Goal: Information Seeking & Learning: Learn about a topic

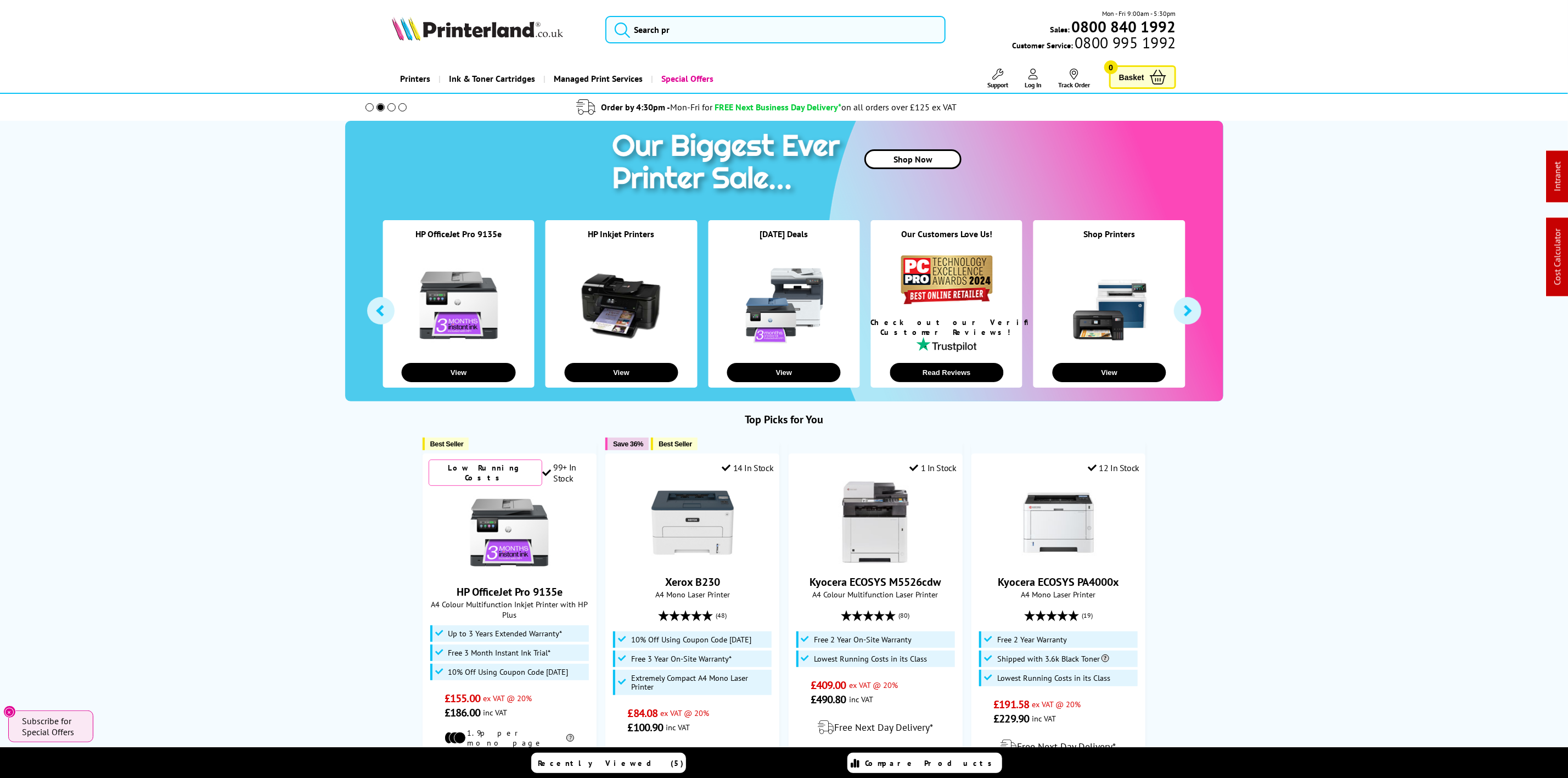
click at [520, 23] on img at bounding box center [477, 29] width 171 height 24
drag, startPoint x: 520, startPoint y: 23, endPoint x: 64, endPoint y: 103, distance: 463.0
click at [450, 41] on picture at bounding box center [477, 37] width 171 height 11
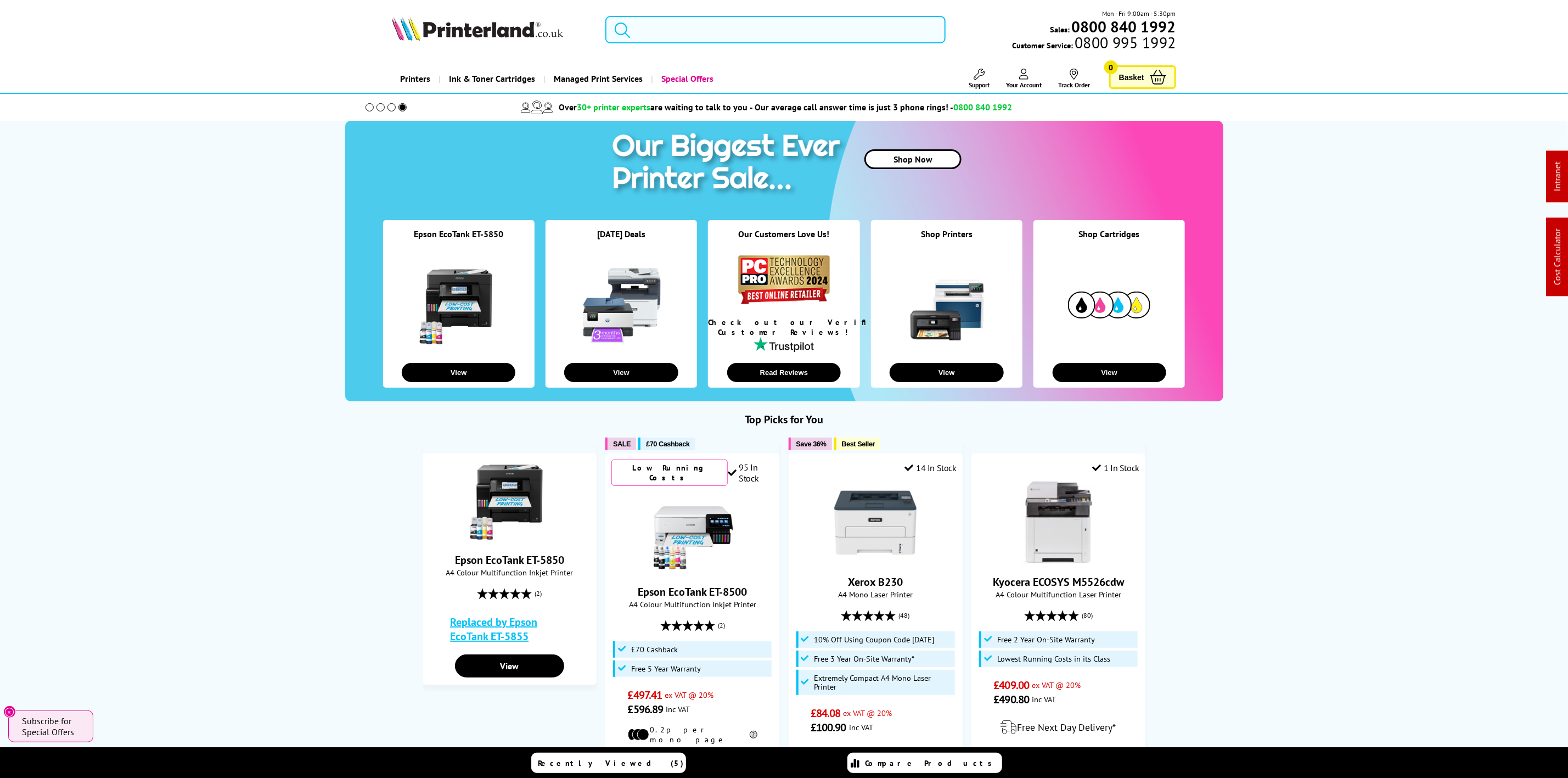
click at [705, 35] on input "search" at bounding box center [775, 29] width 340 height 27
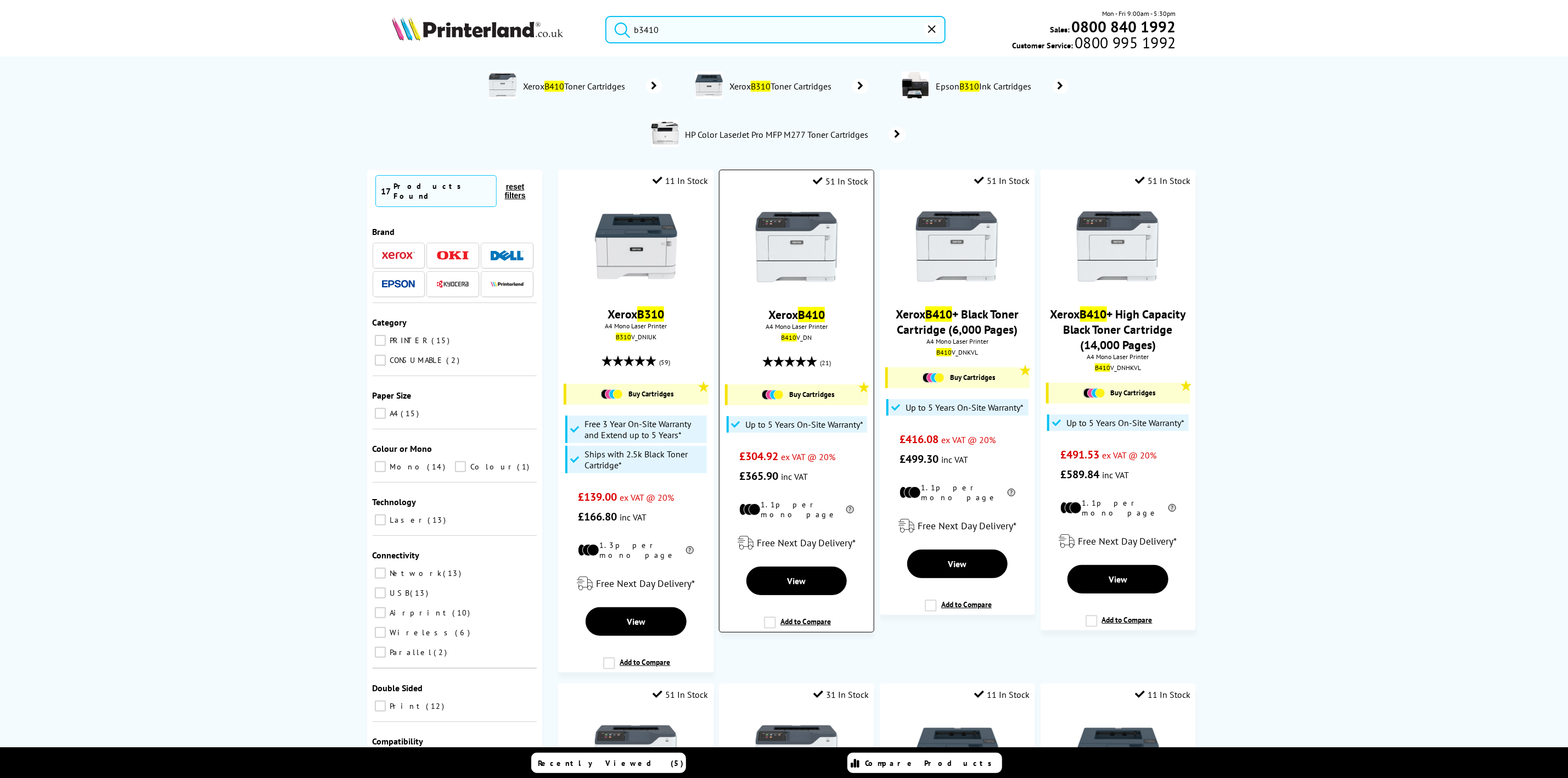
type input "b3410"
click at [794, 244] on img at bounding box center [797, 247] width 82 height 82
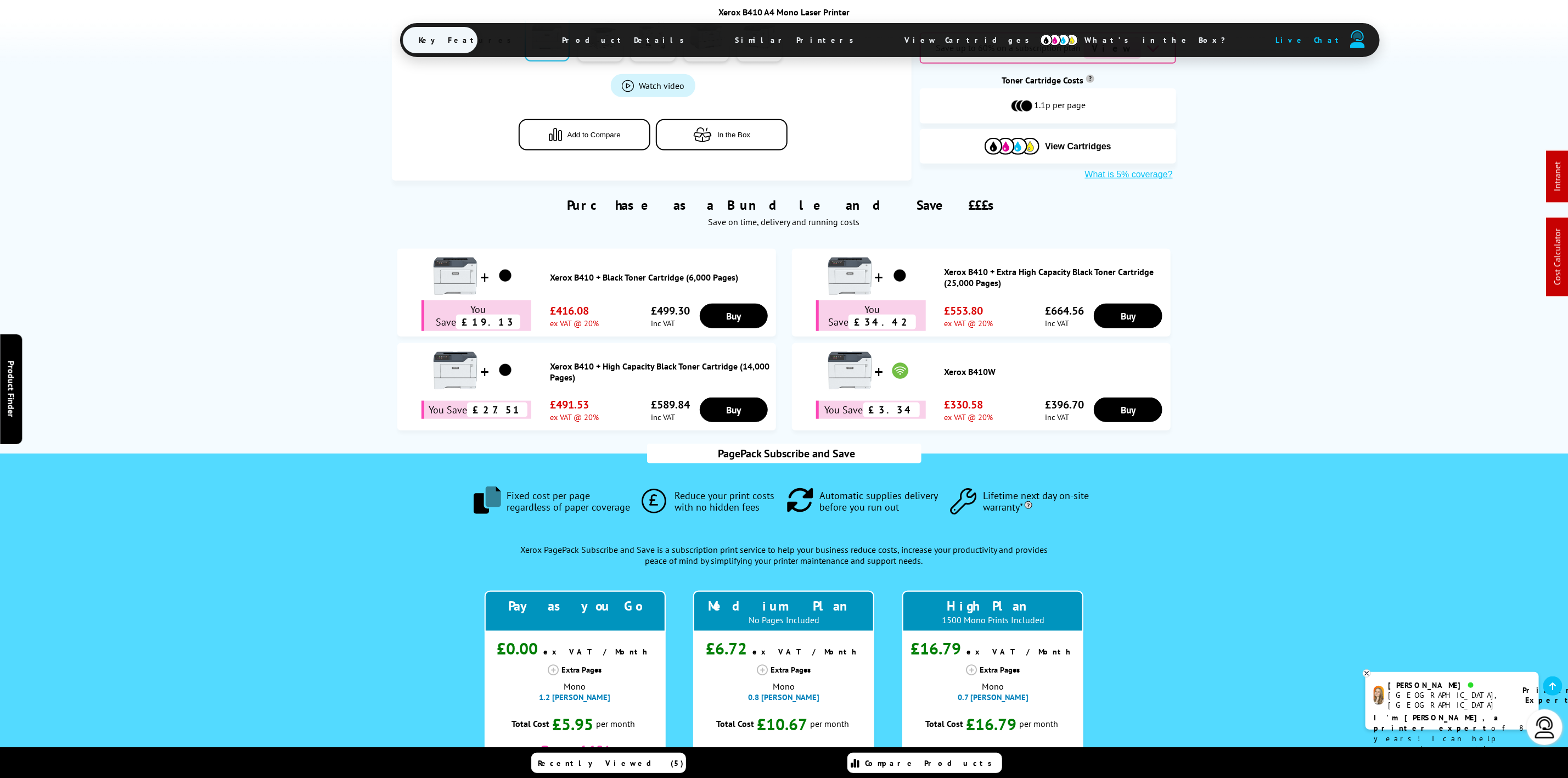
click at [639, 38] on span "Product Details" at bounding box center [626, 40] width 161 height 26
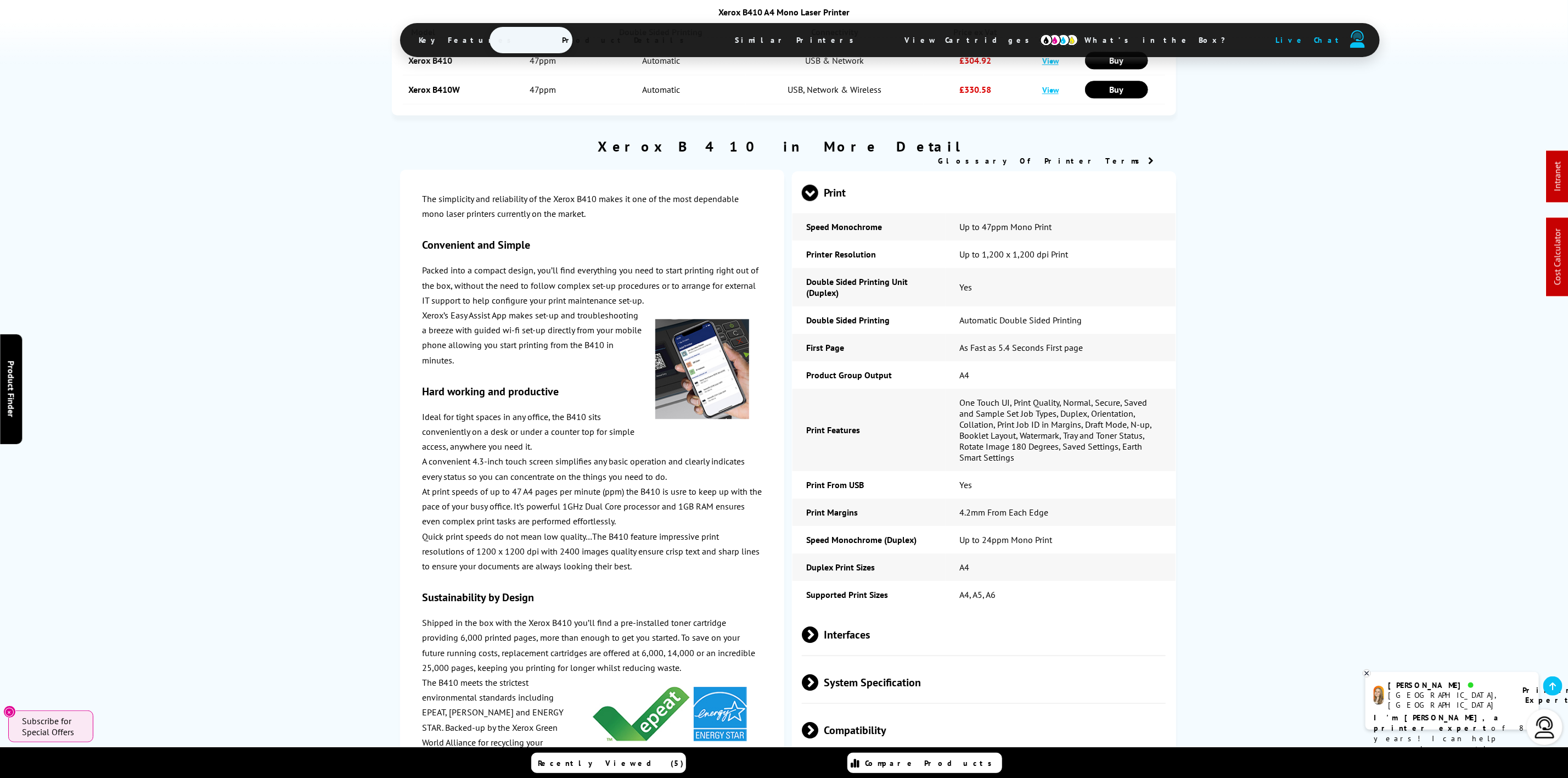
scroll to position [2168, 0]
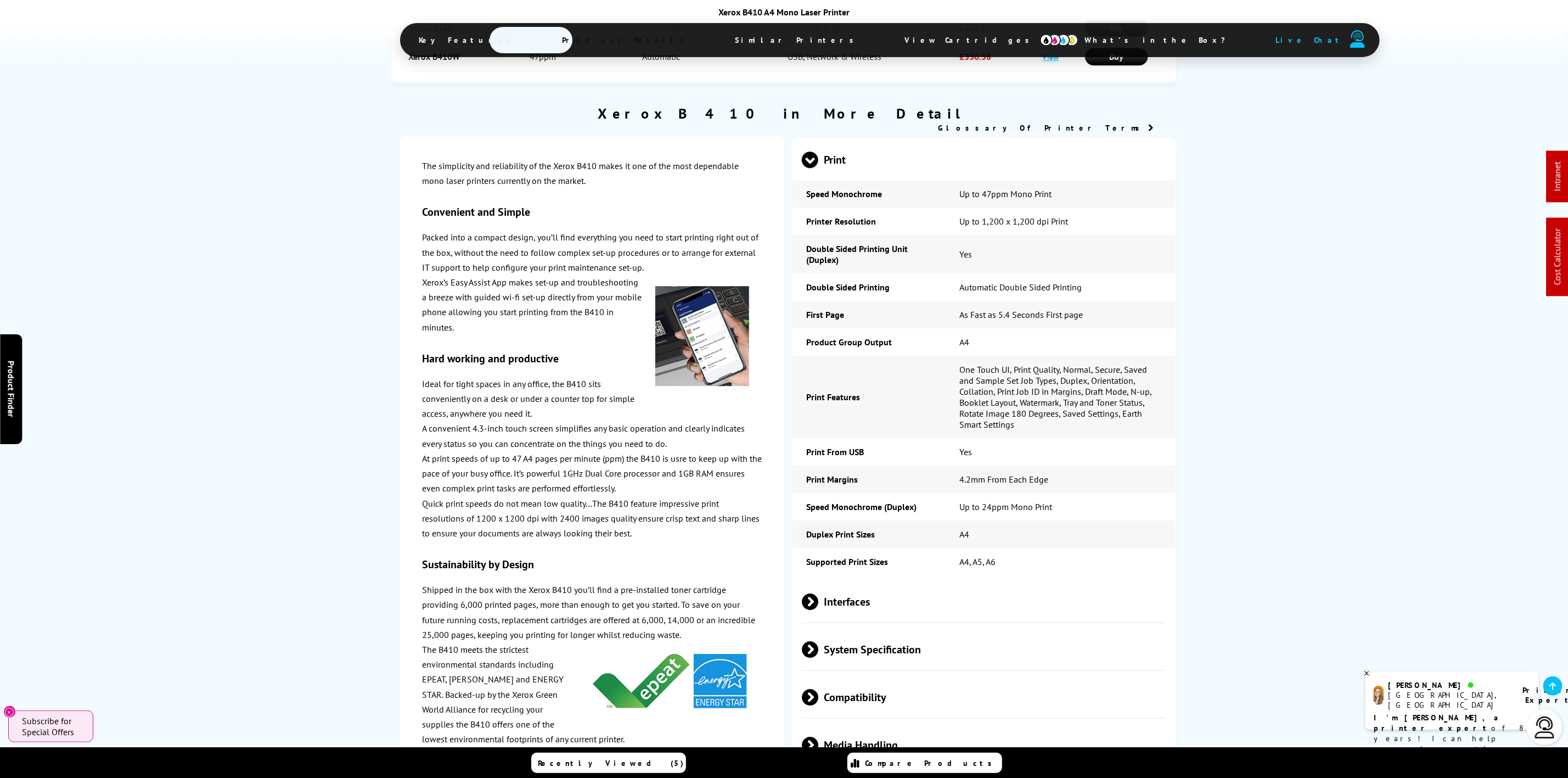
click at [891, 724] on span "Media Handling" at bounding box center [984, 745] width 364 height 41
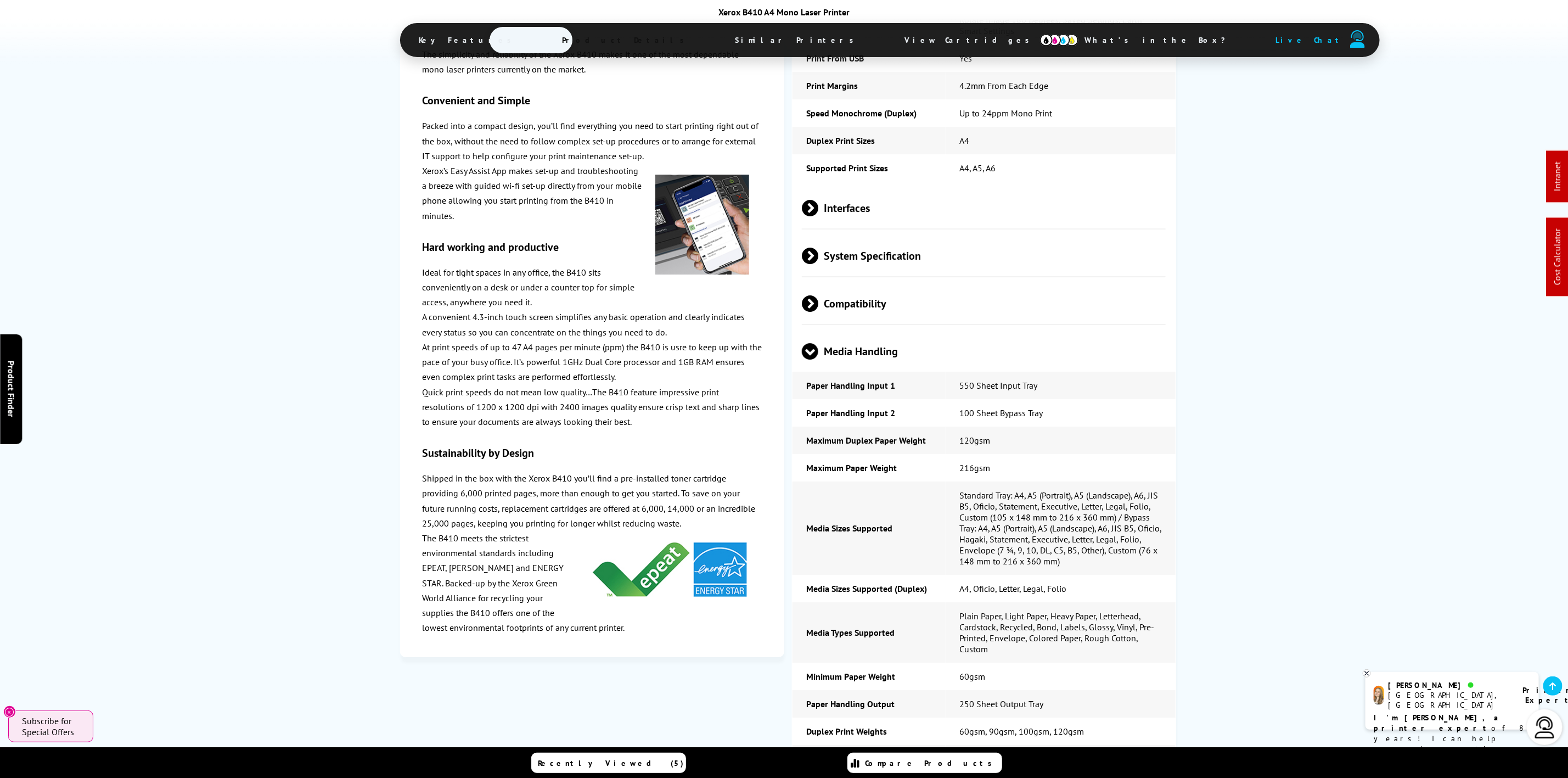
scroll to position [2579, 0]
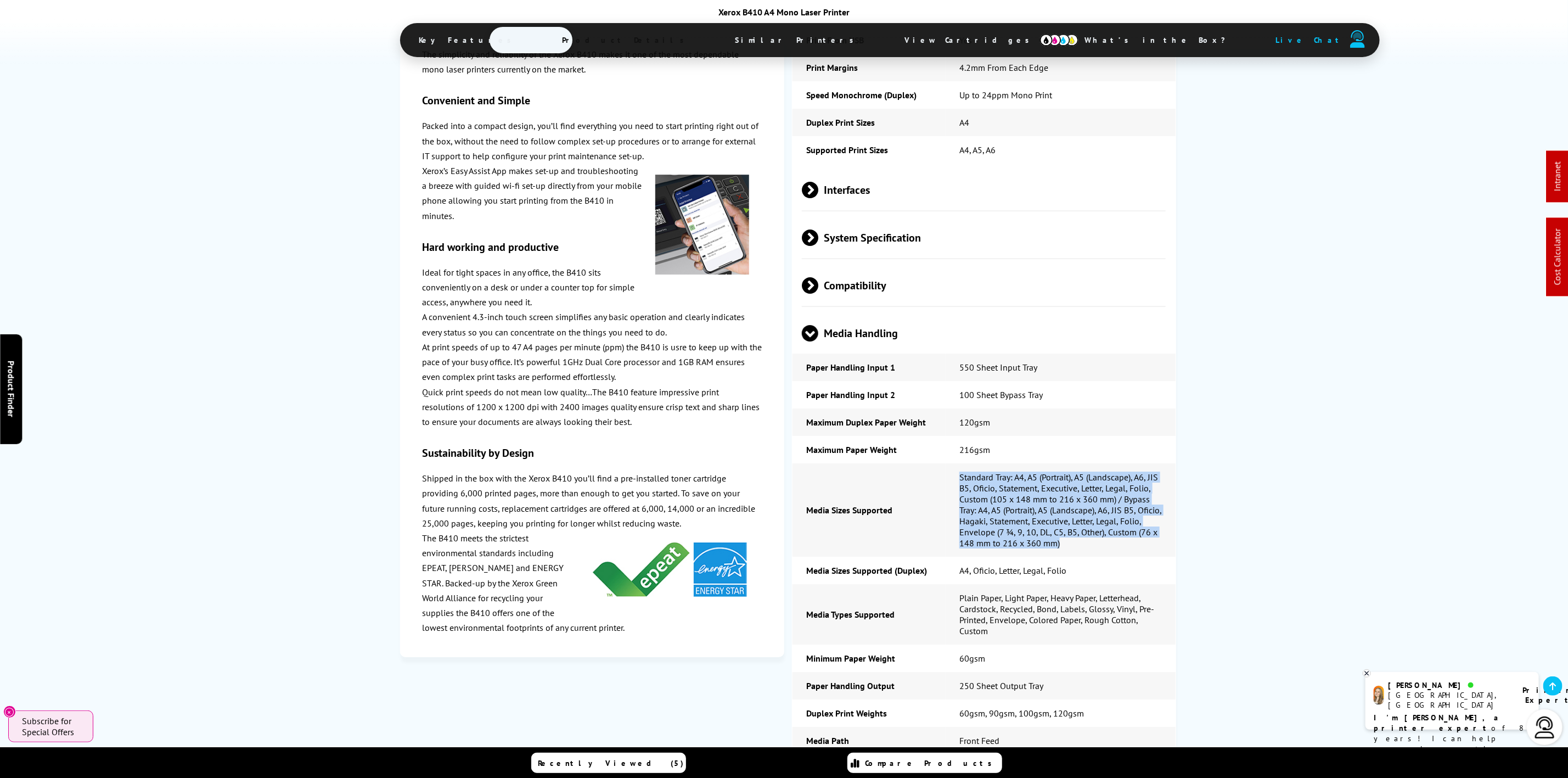
drag, startPoint x: 1098, startPoint y: 482, endPoint x: 955, endPoint y: 410, distance: 160.1
click at [955, 463] on td "Standard Tray: A4, A5 (Portrait), A5 (Landscape), A6, JIS B5, Oficio, Statement…" at bounding box center [1061, 510] width 230 height 93
copy td "Standard Tray: A4, A5 (Portrait), A5 (Landscape), A6, JIS B5, Oficio, Statement…"
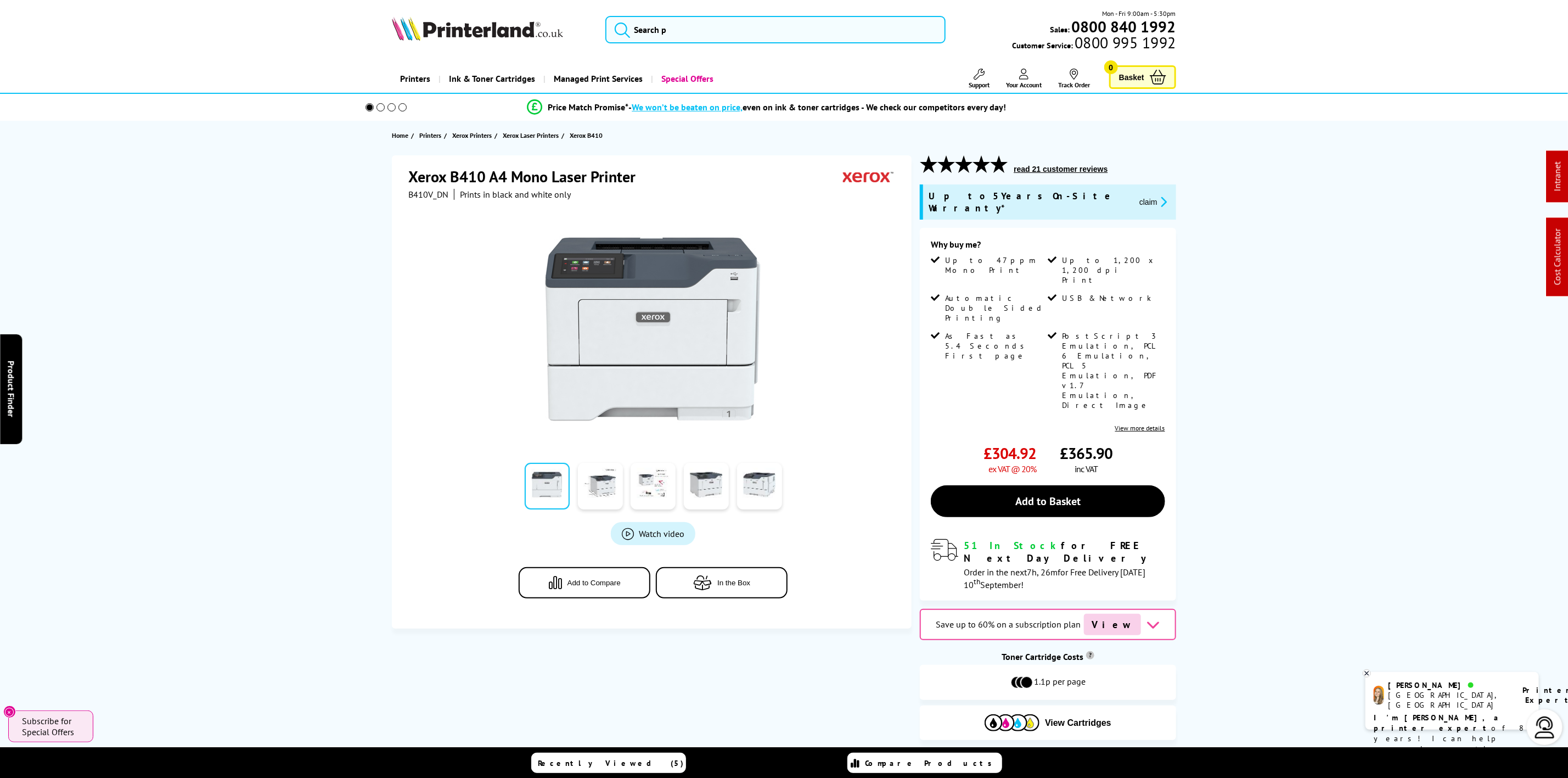
click at [485, 24] on img at bounding box center [477, 29] width 171 height 24
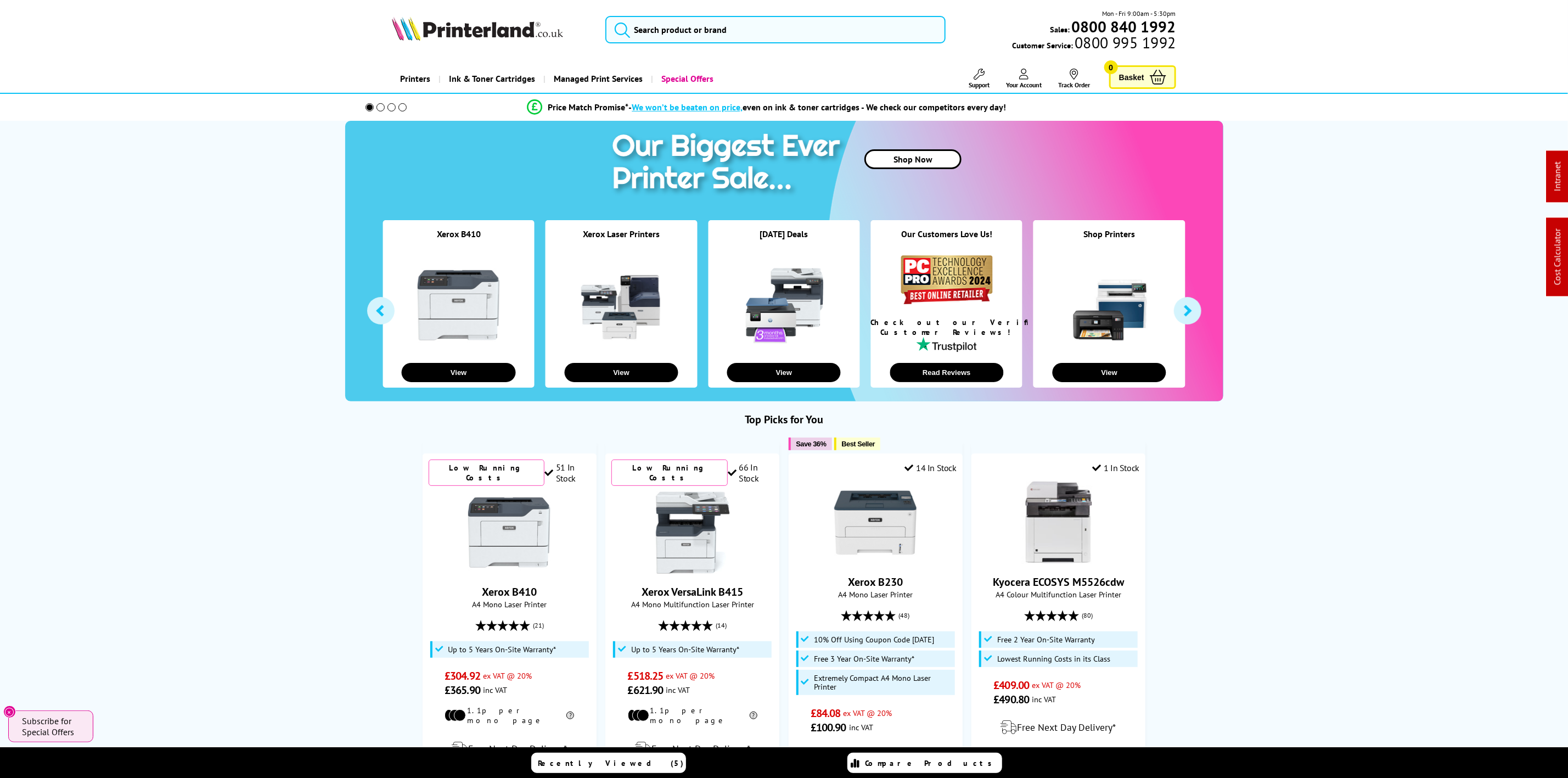
drag, startPoint x: 718, startPoint y: 47, endPoint x: 721, endPoint y: 37, distance: 10.4
click at [718, 47] on div "Mon - Fri 9:00am - 5:30pm Sales: 0800 840 1992 Customer Service: 0800 995 1992" at bounding box center [784, 32] width 878 height 48
click at [729, 23] on input "search" at bounding box center [775, 29] width 340 height 27
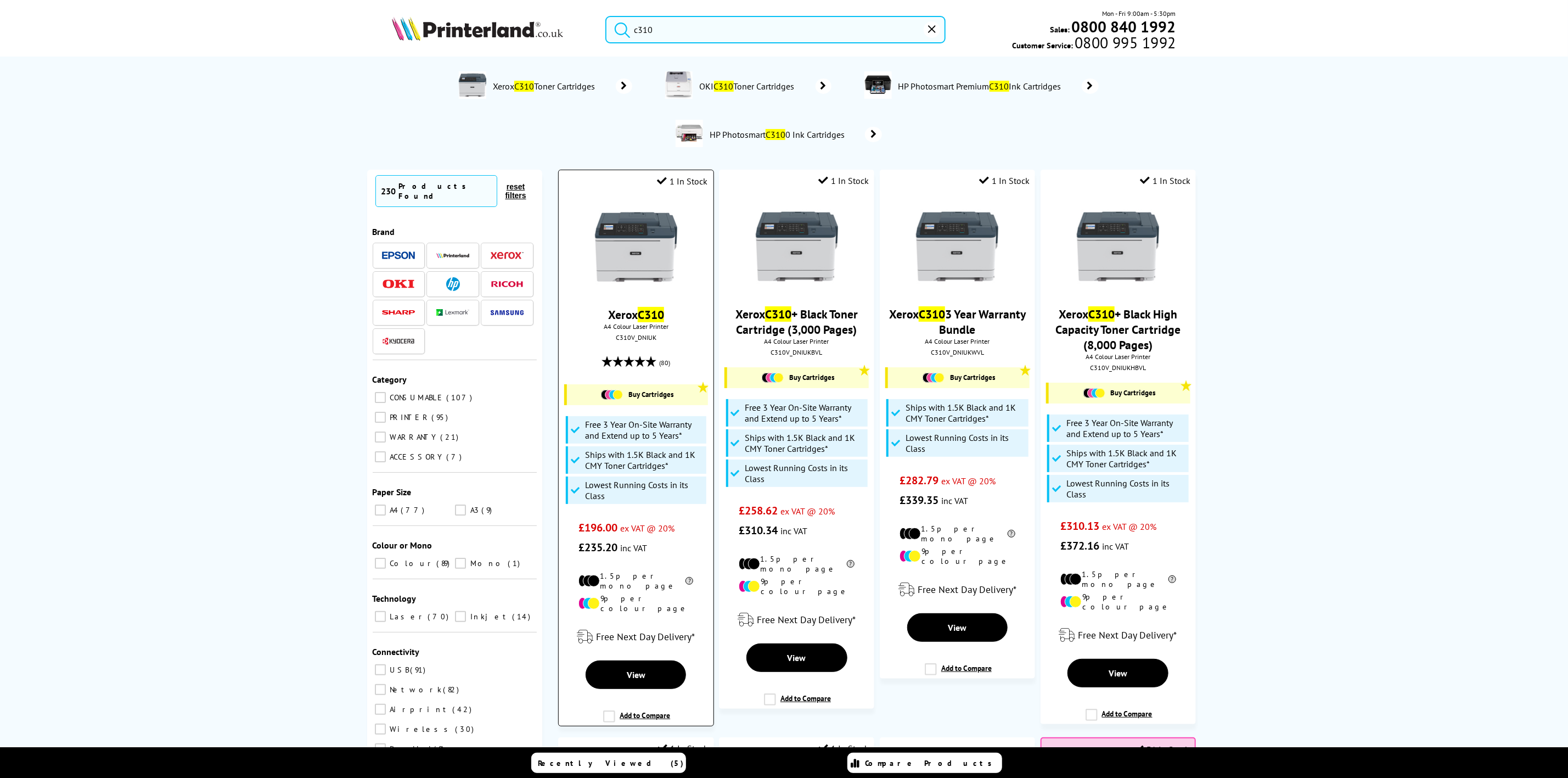
type input "c310"
click at [653, 233] on img at bounding box center [635, 247] width 82 height 82
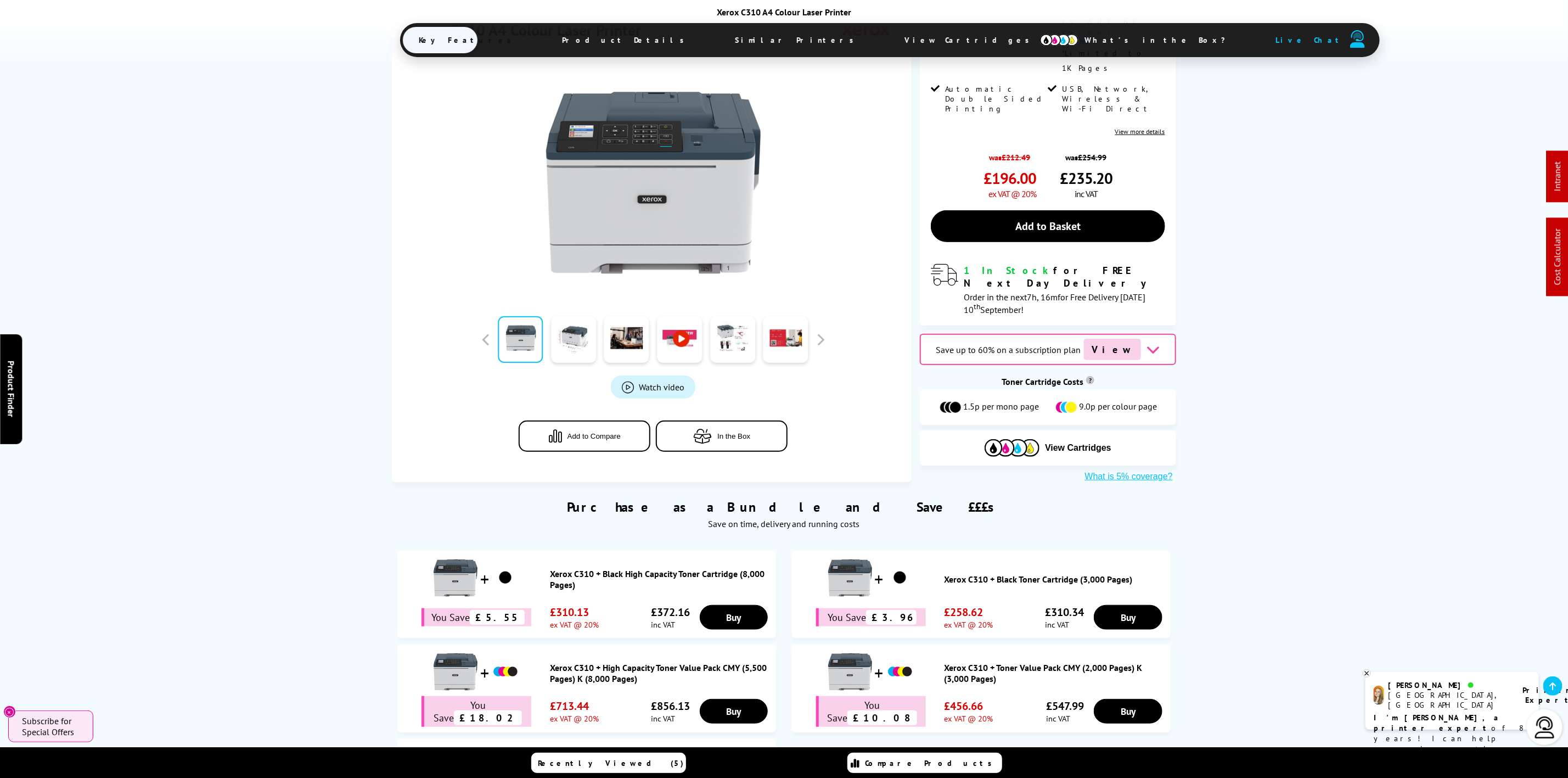
click at [889, 31] on span "View Cartridges" at bounding box center [973, 40] width 168 height 29
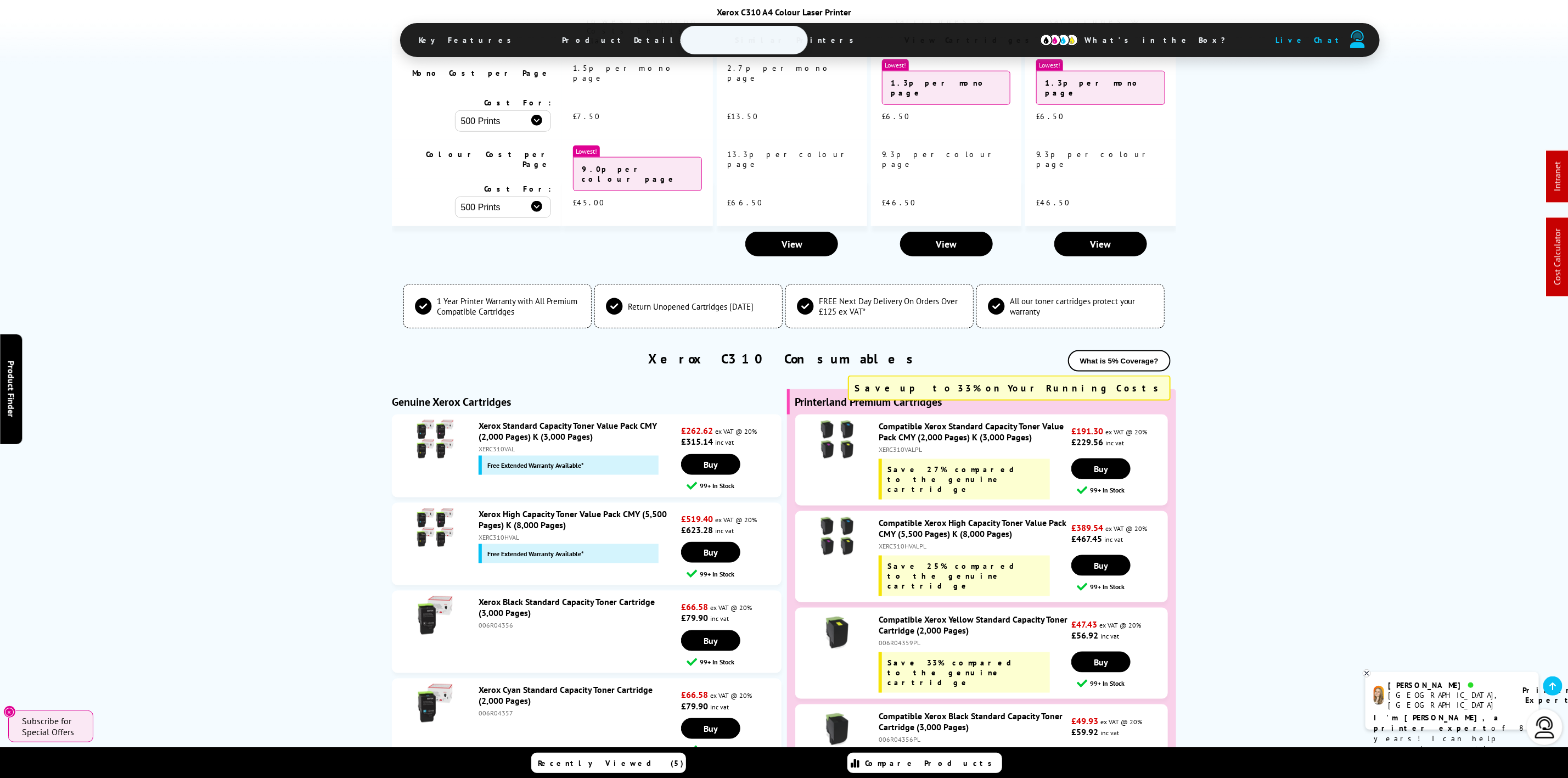
scroll to position [3982, 0]
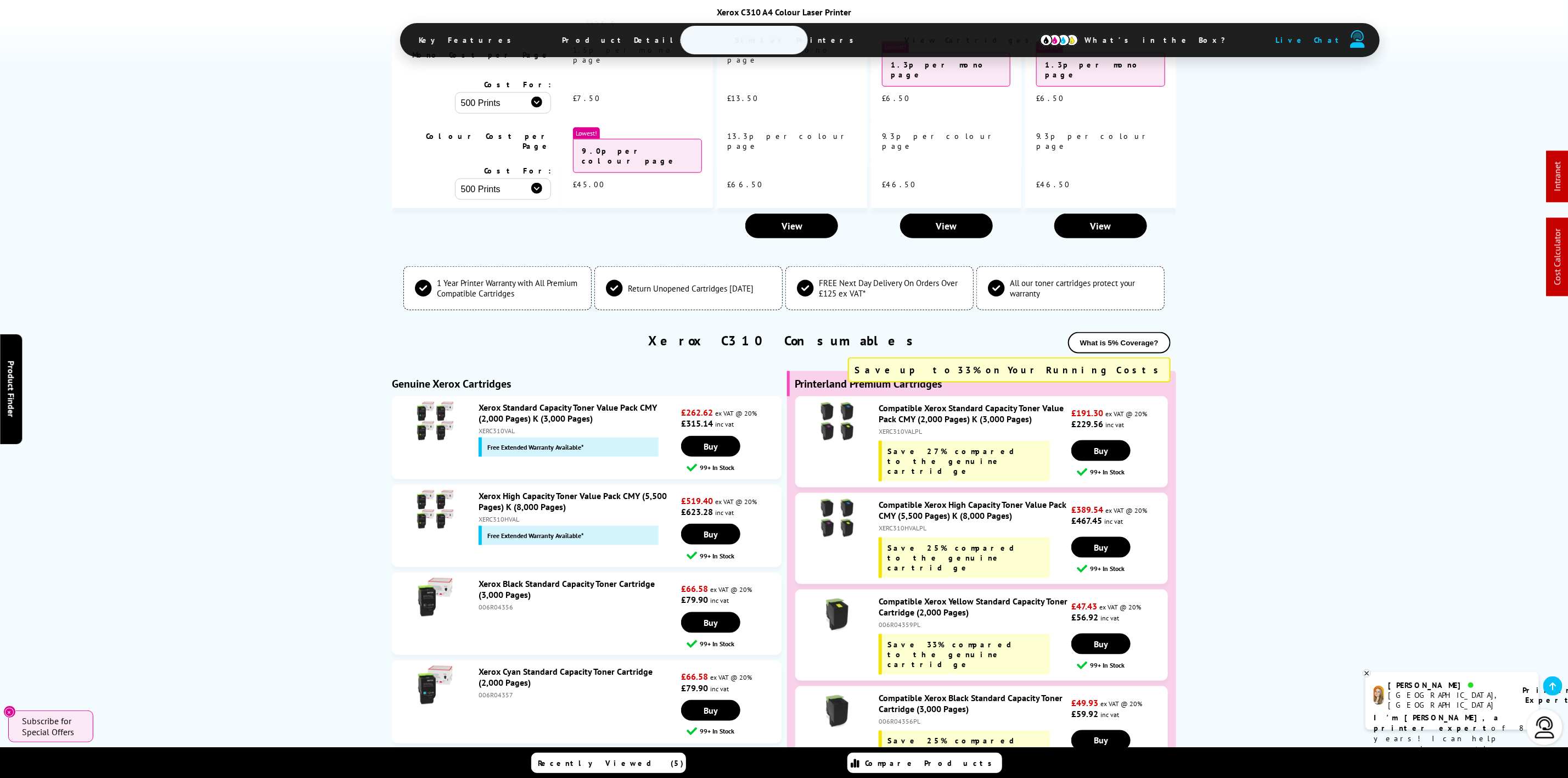
click at [508, 515] on div "XERC310HVAL" at bounding box center [578, 519] width 200 height 9
copy div "XERC310HVAL"
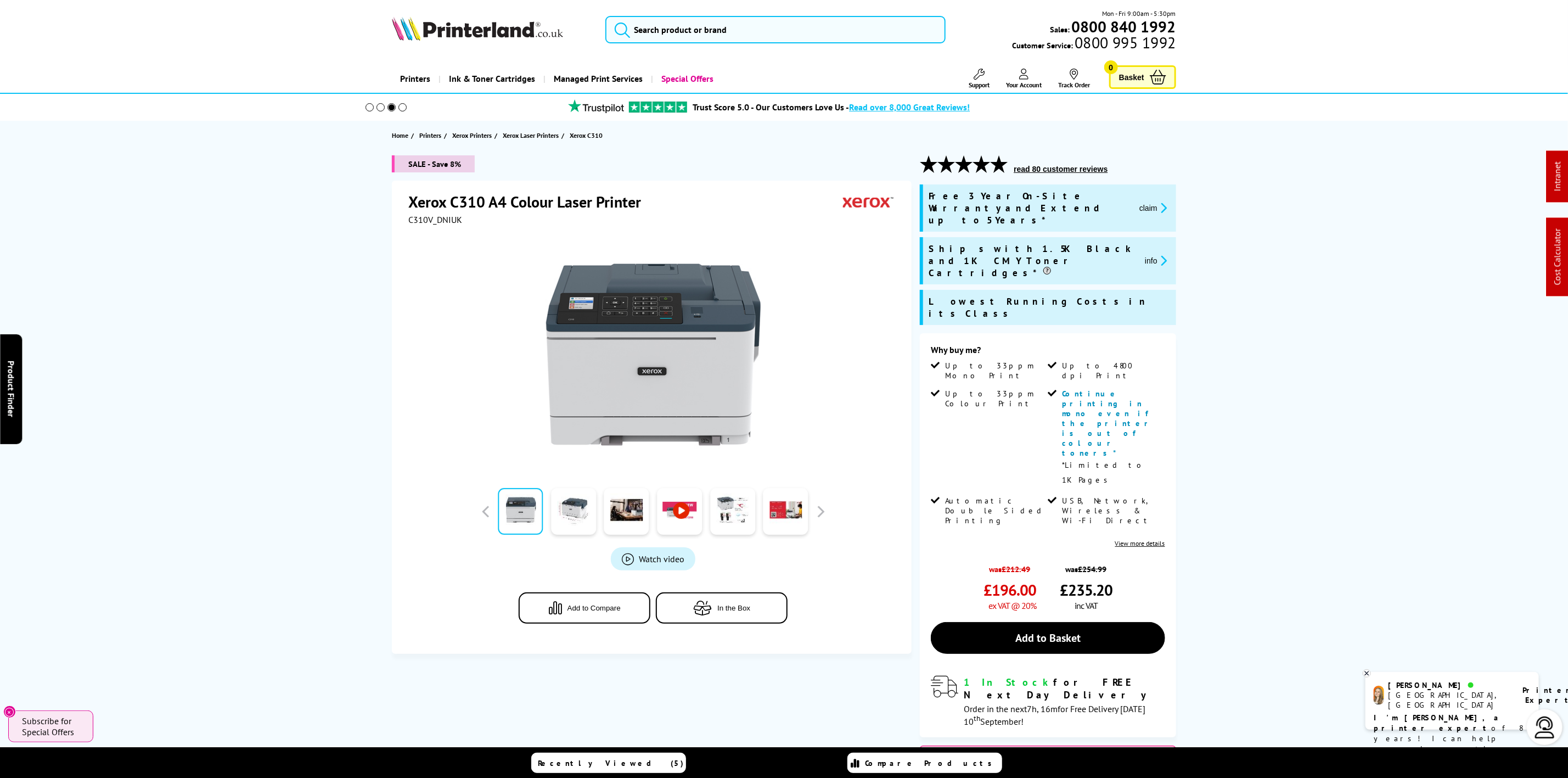
click at [456, 18] on img at bounding box center [477, 29] width 171 height 24
click at [455, 22] on img at bounding box center [477, 29] width 171 height 24
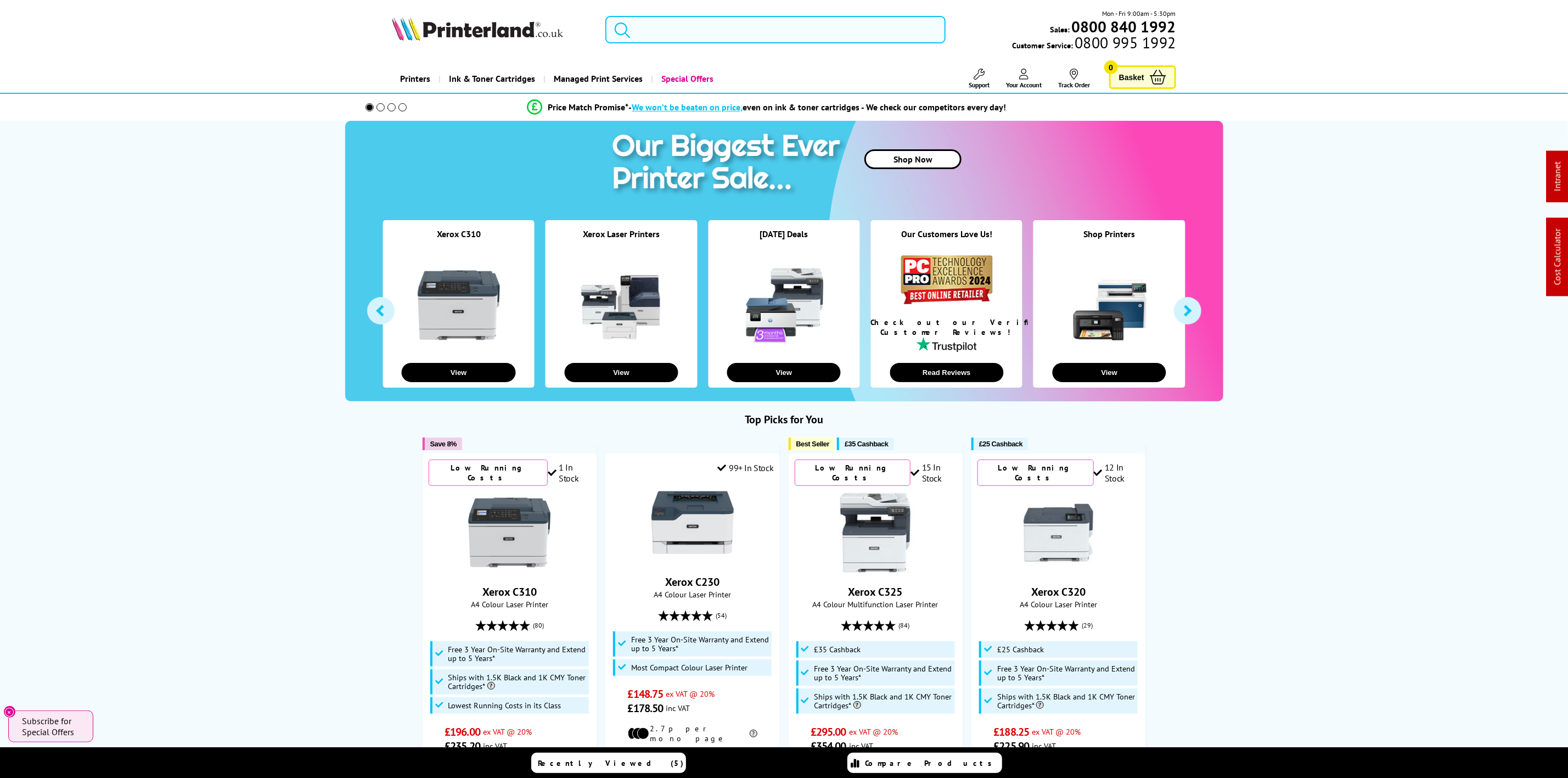
click at [718, 35] on input "search" at bounding box center [775, 29] width 340 height 27
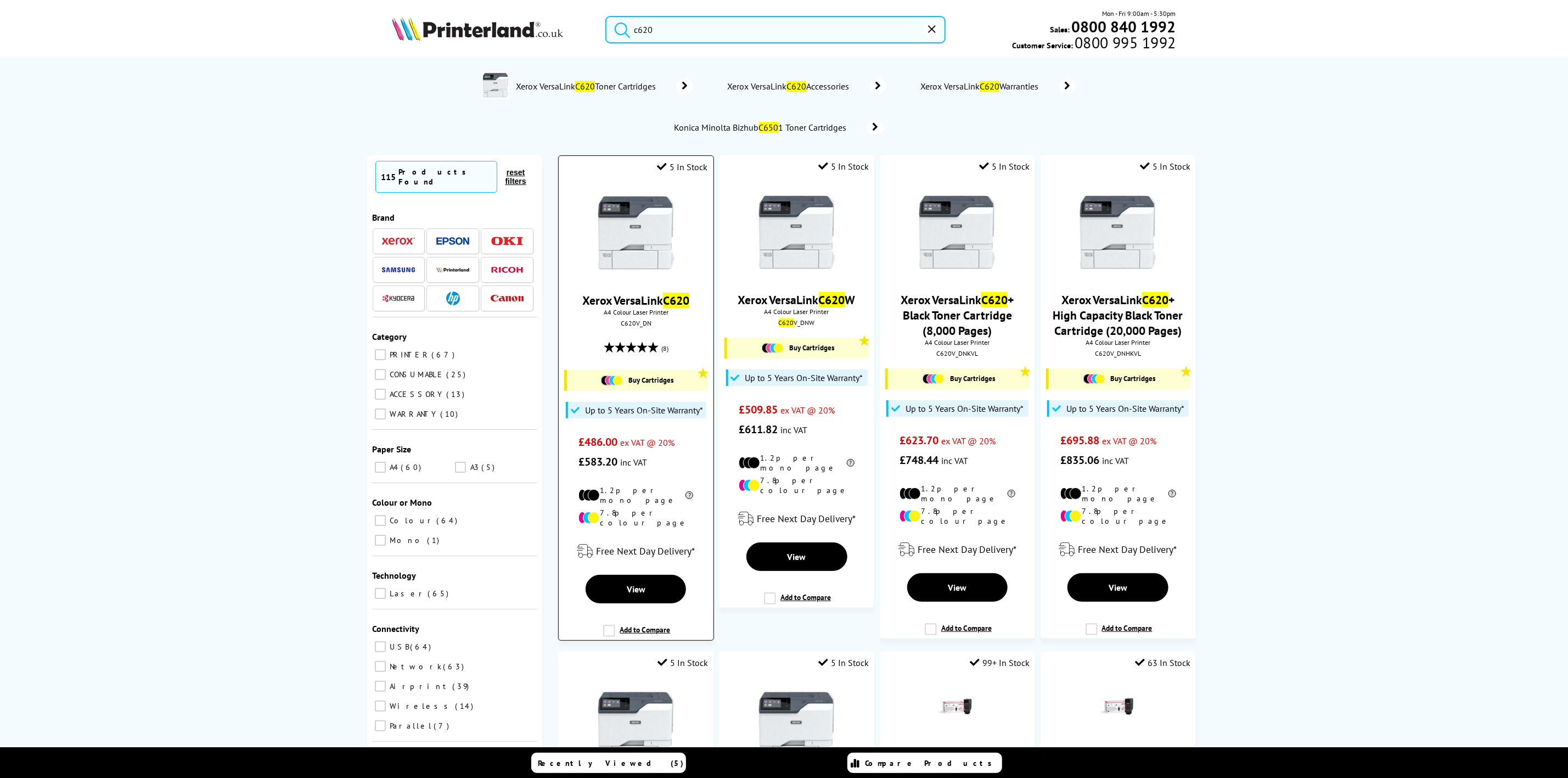
type input "c620"
click at [634, 234] on img at bounding box center [635, 233] width 82 height 82
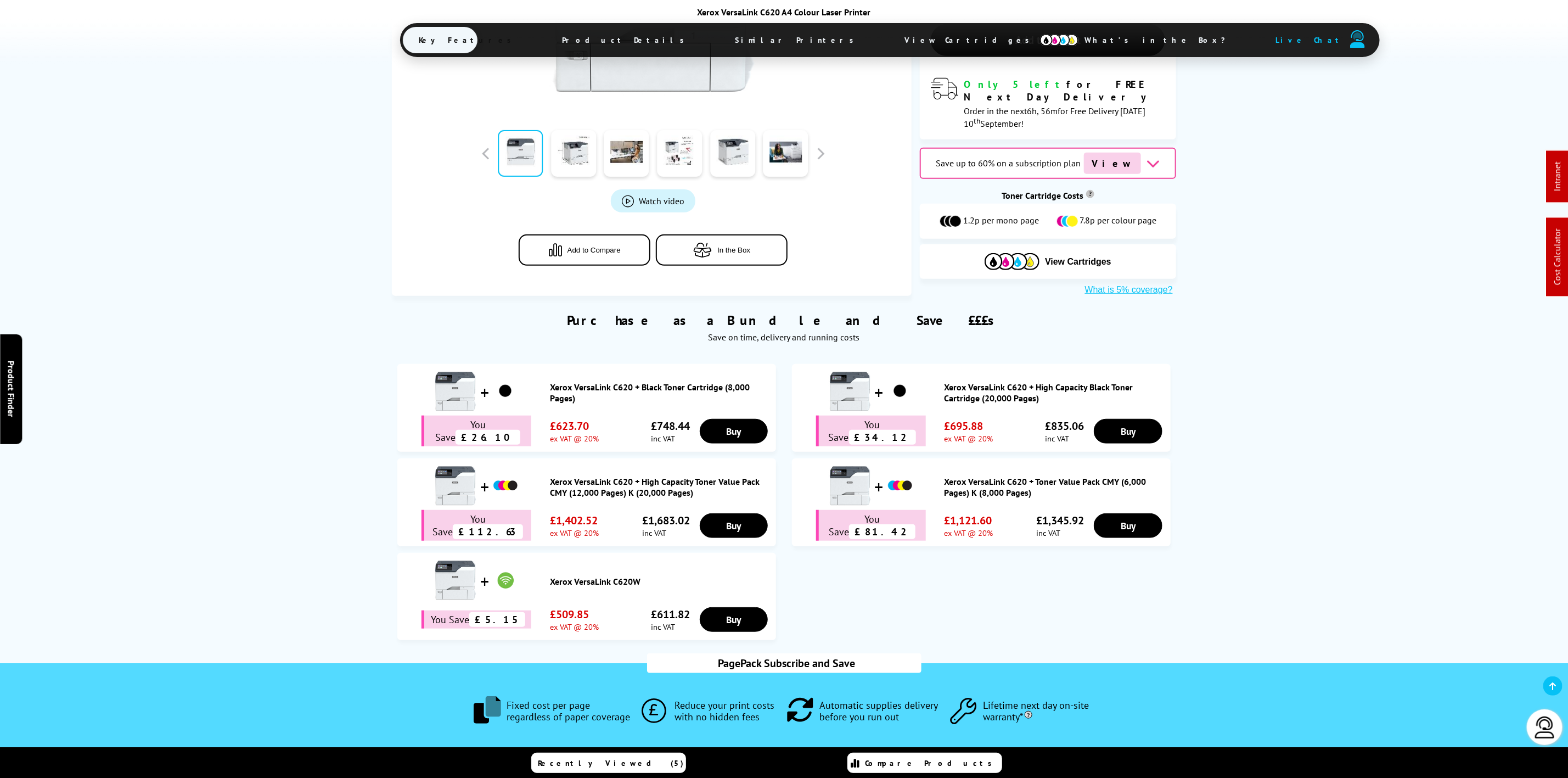
click at [719, 38] on span "Similar Printers" at bounding box center [797, 40] width 158 height 26
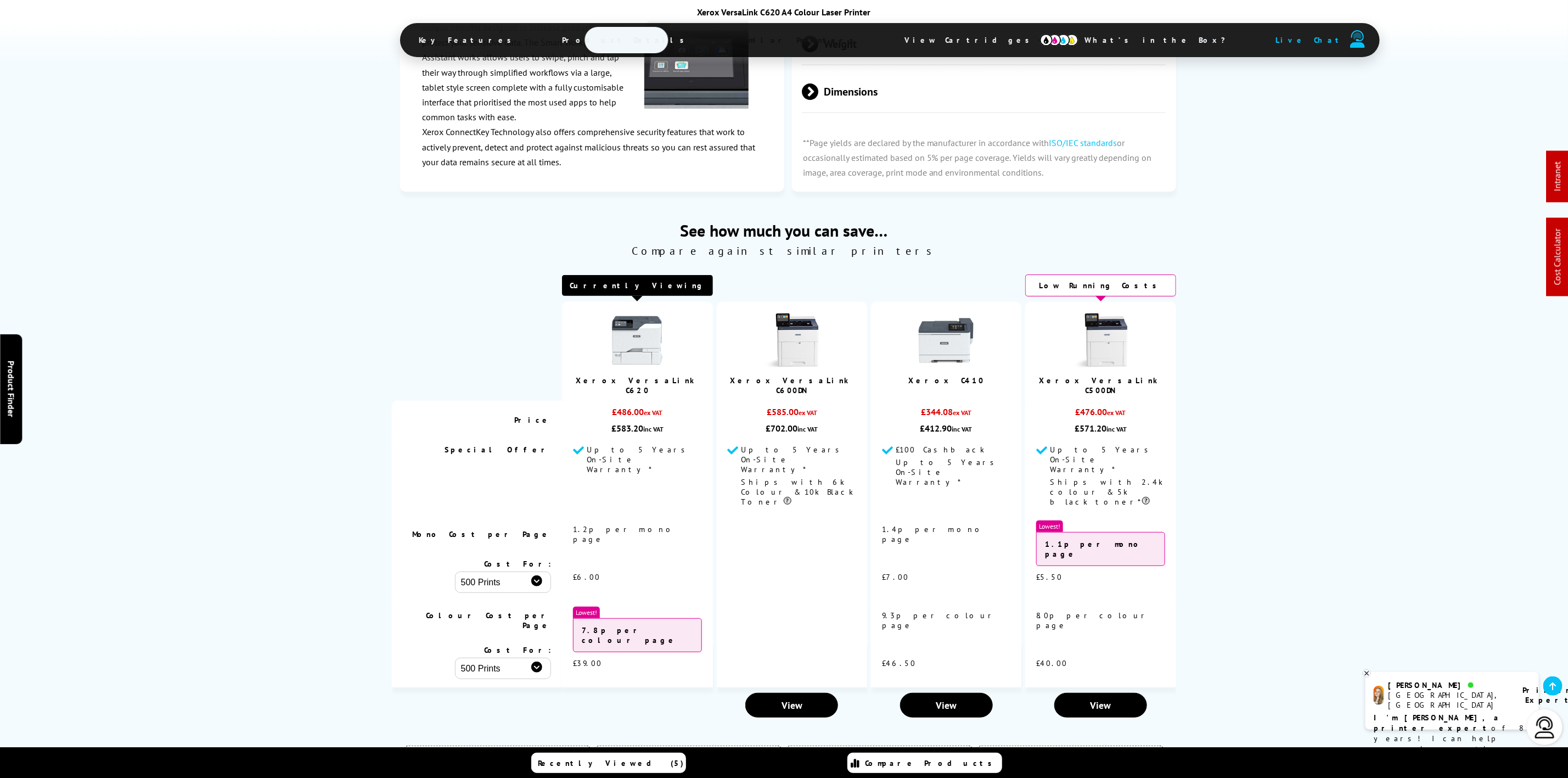
click at [643, 53] on span "Product Details" at bounding box center [626, 40] width 161 height 26
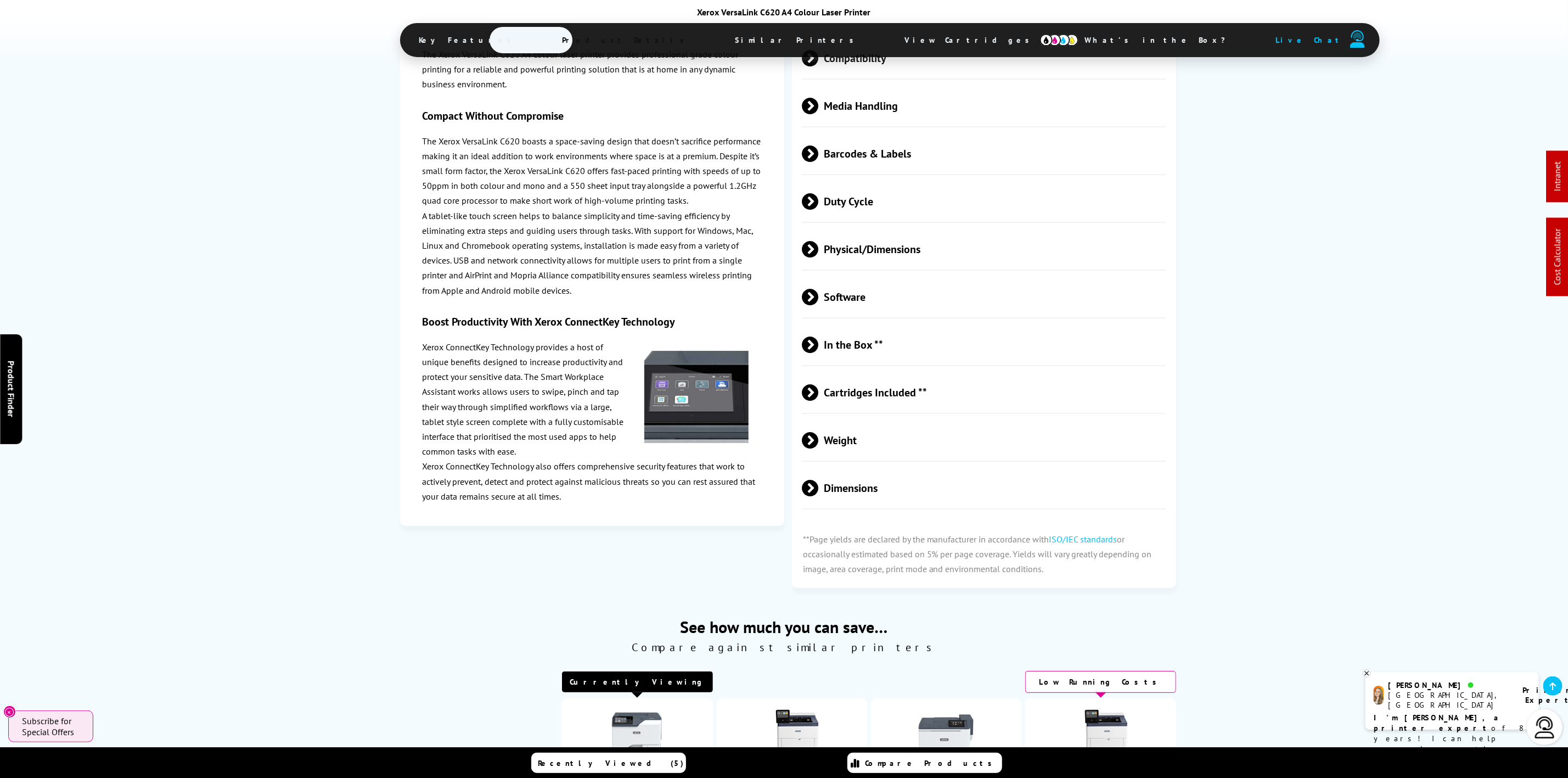
click at [611, 52] on span "Product Details" at bounding box center [626, 40] width 161 height 26
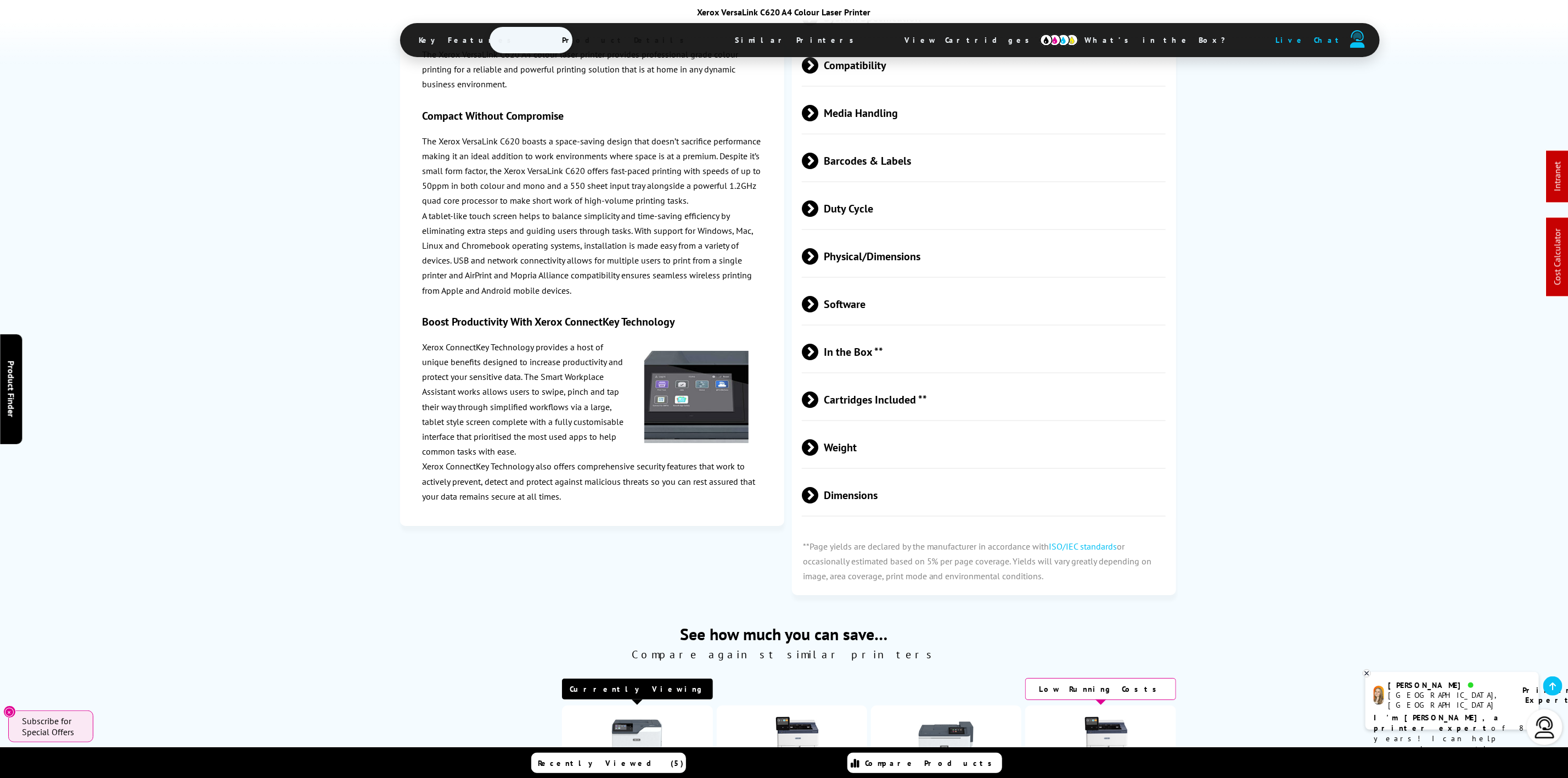
scroll to position [2840, 0]
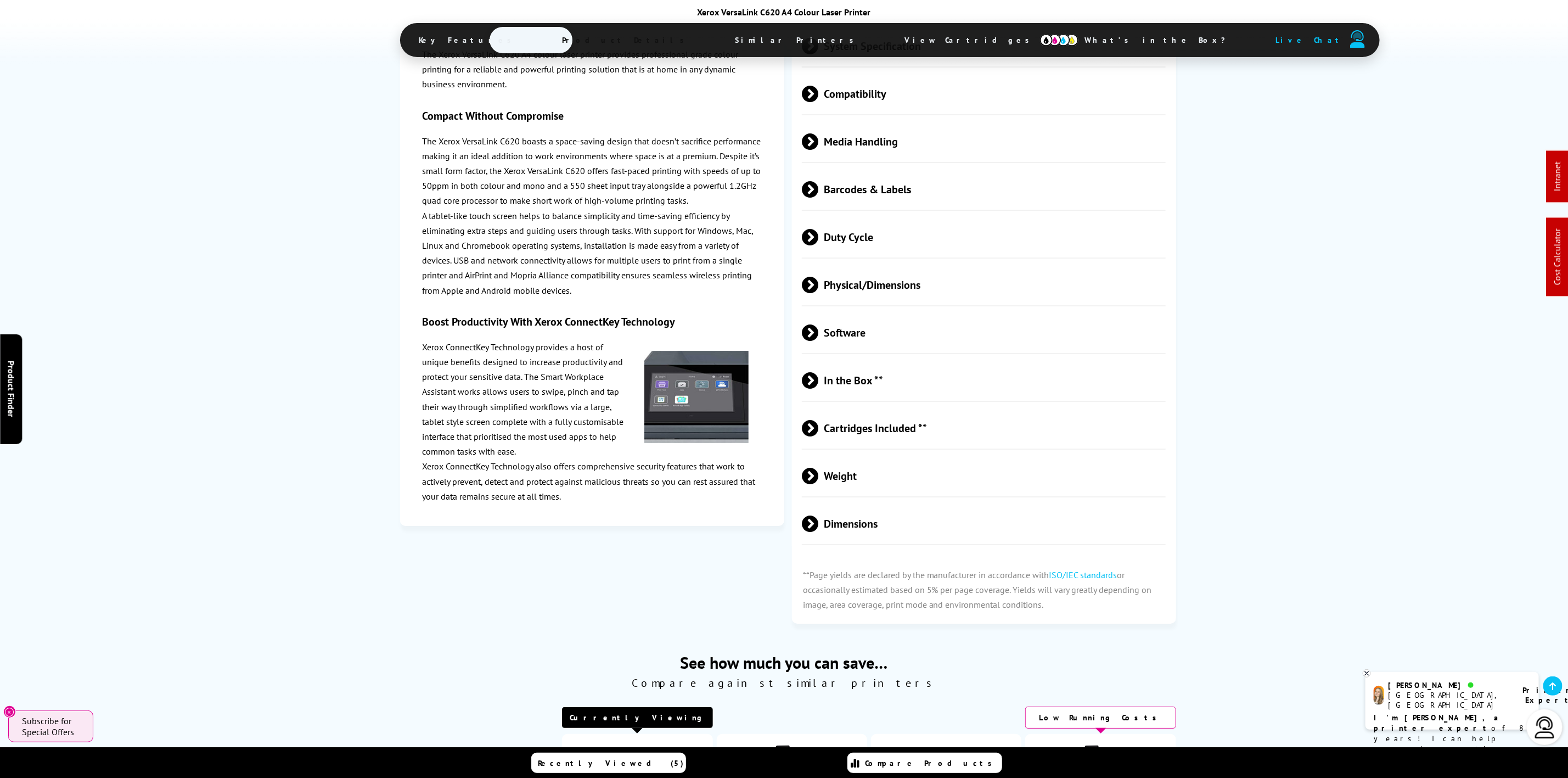
click at [856, 264] on span "Physical/Dimensions" at bounding box center [984, 285] width 364 height 41
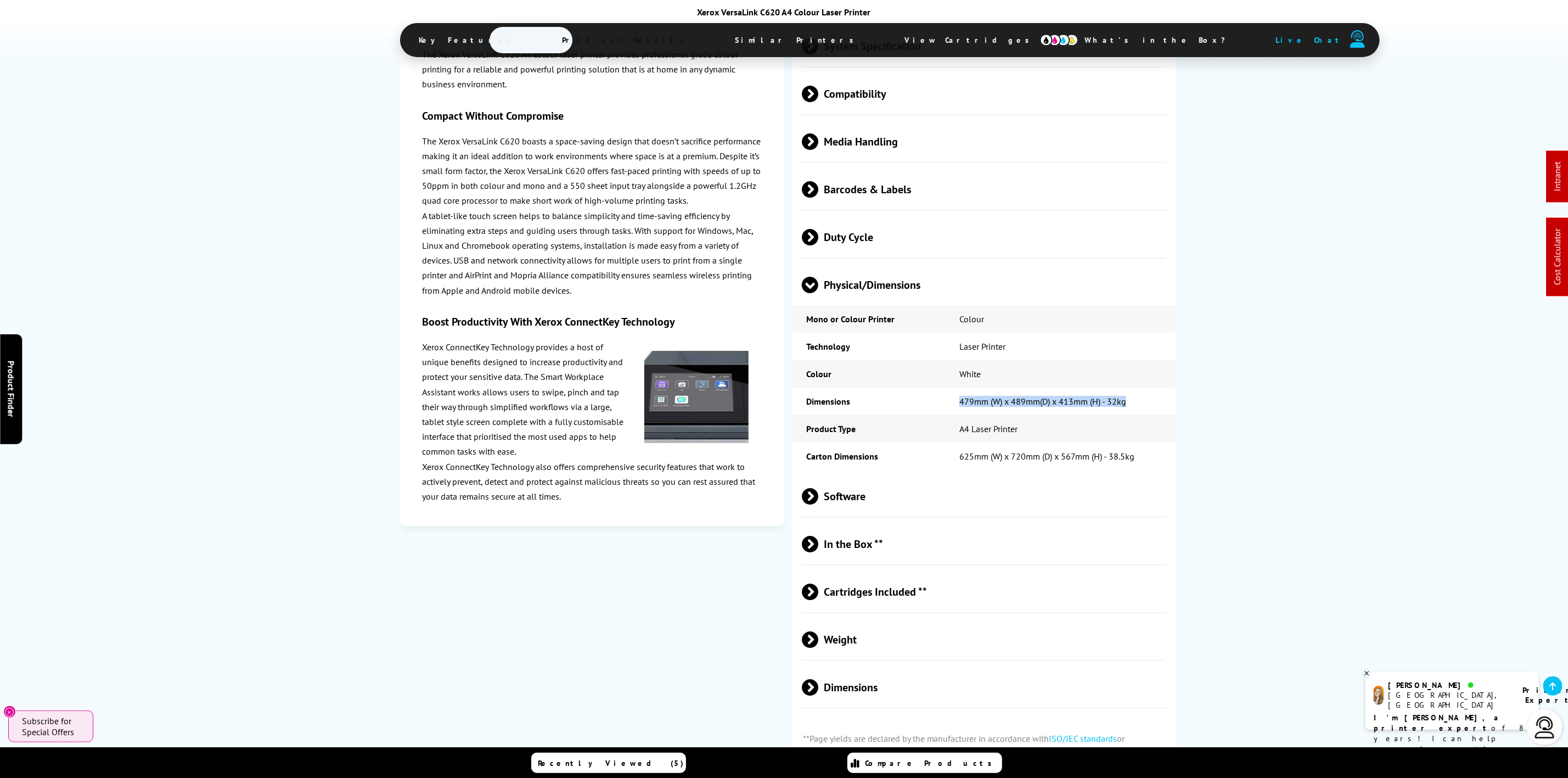
drag, startPoint x: 1133, startPoint y: 364, endPoint x: 957, endPoint y: 365, distance: 176.0
click at [957, 388] on td "479mm (W) x 489mm(D) x 413mm (H) - 32kg" at bounding box center [1061, 401] width 230 height 27
copy td "479mm (W) x 489mm(D) x 413mm (H) - 32kg"
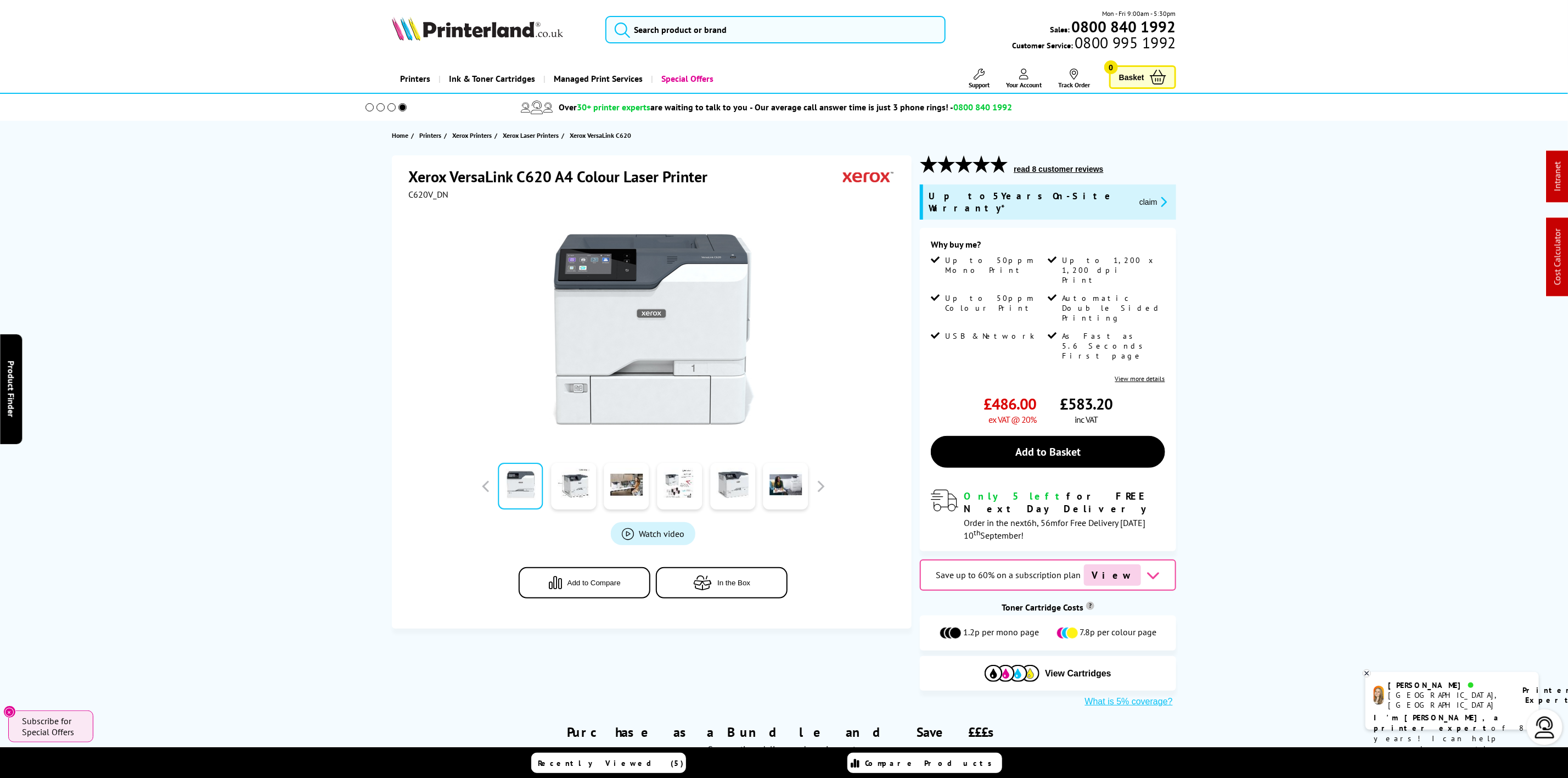
click at [427, 192] on span "C620V_DN" at bounding box center [429, 194] width 40 height 11
copy span "C620V_DN"
click at [460, 208] on div at bounding box center [653, 324] width 489 height 248
click at [435, 193] on span "C620V_DN" at bounding box center [429, 194] width 40 height 11
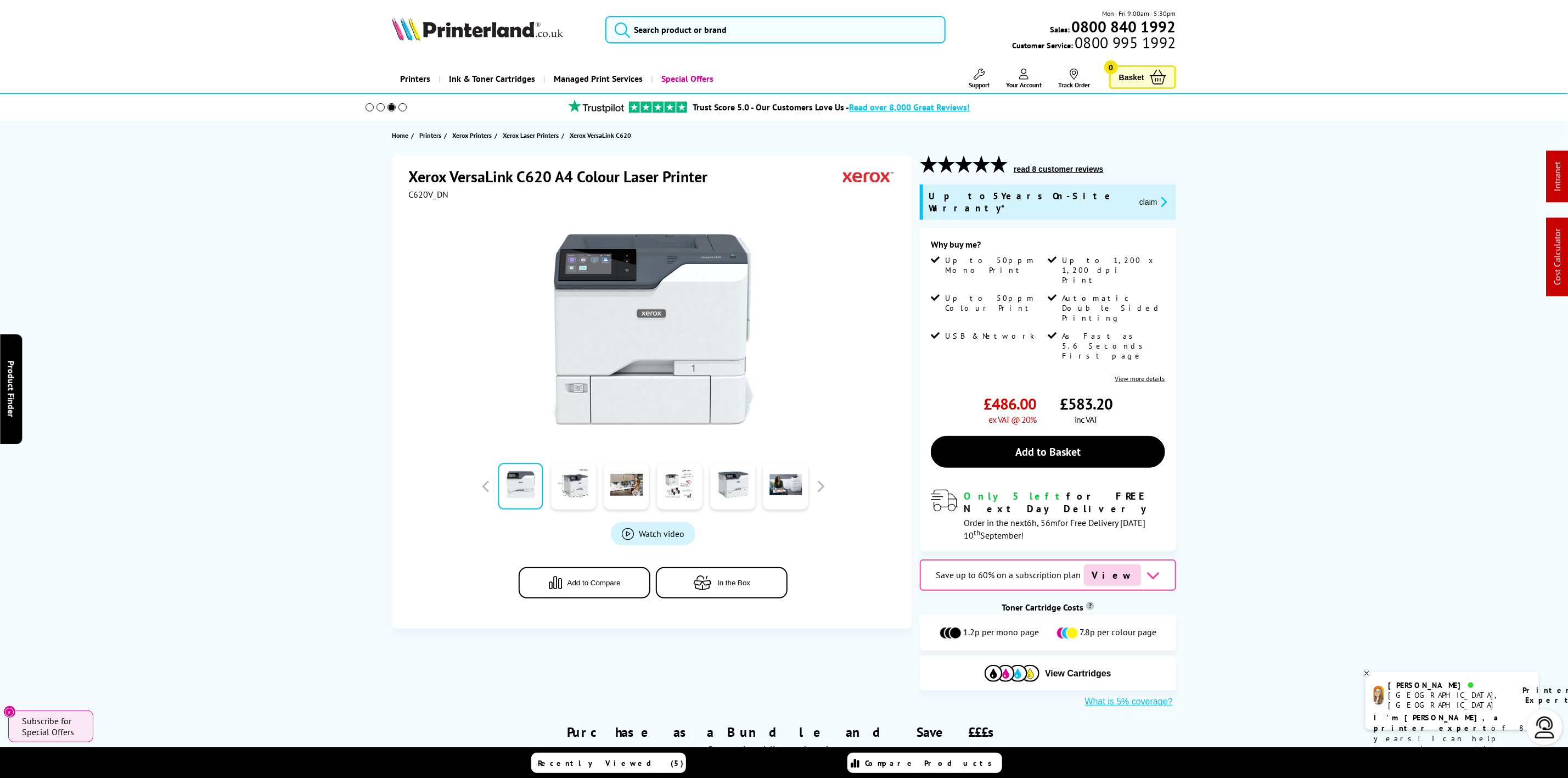
click at [435, 193] on span "C620V_DN" at bounding box center [429, 194] width 40 height 11
copy span "C620V_DN"
click at [476, 16] on img at bounding box center [477, 29] width 171 height 24
click at [479, 17] on img at bounding box center [477, 29] width 171 height 24
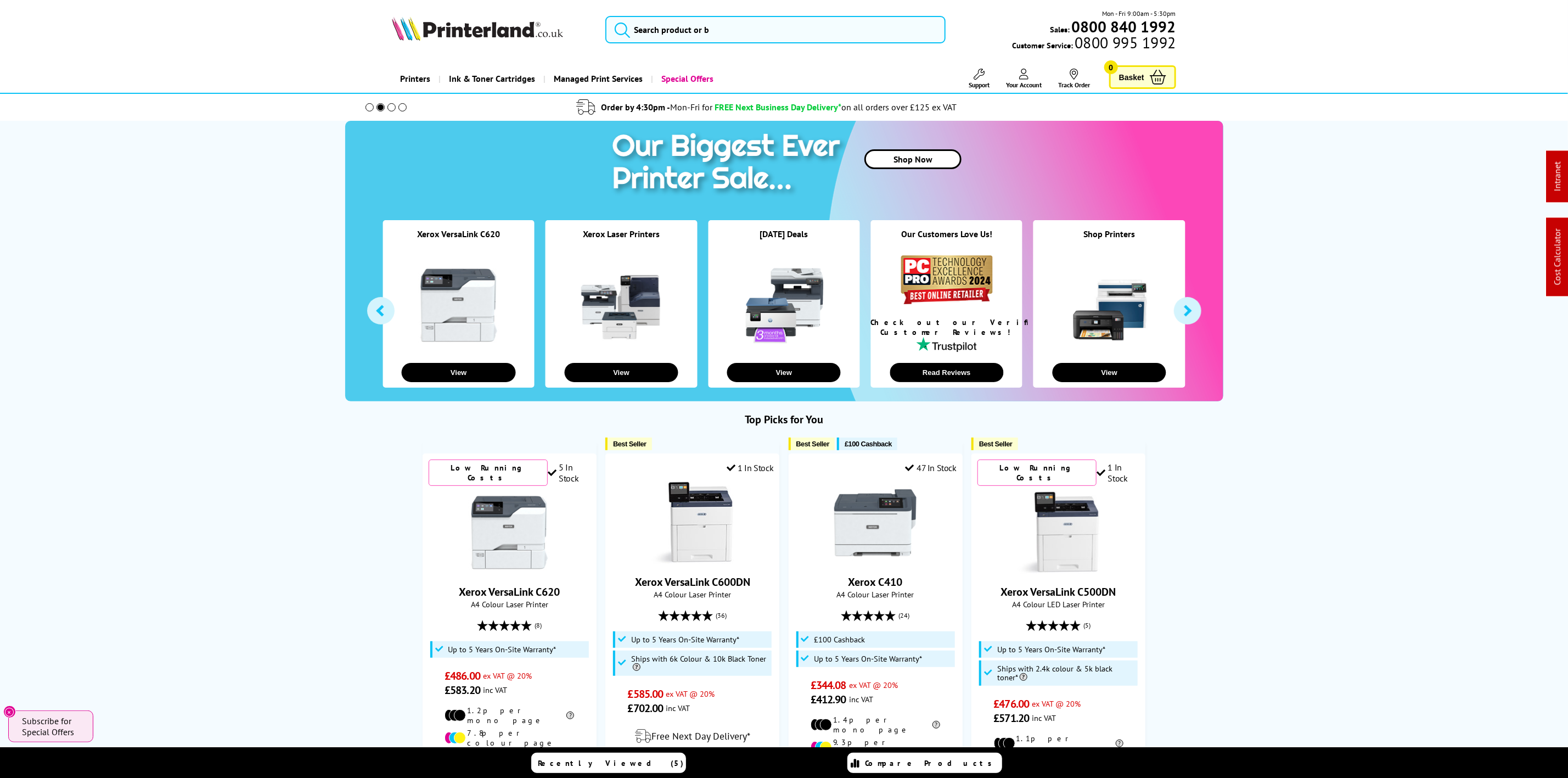
click at [629, 21] on icon "submit" at bounding box center [622, 29] width 16 height 16
click at [640, 29] on input "search" at bounding box center [775, 29] width 340 height 27
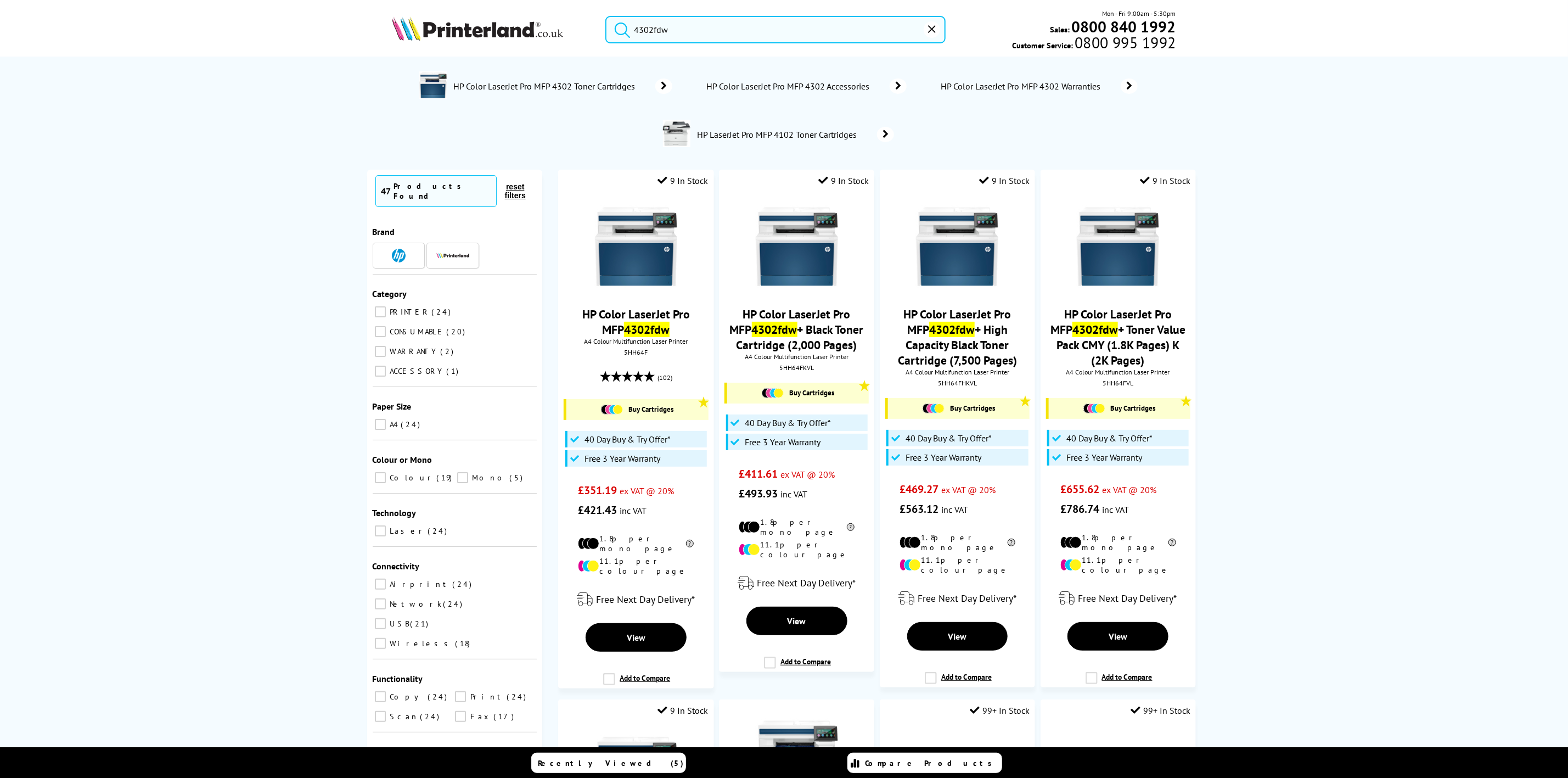
type input "4302fdw"
click at [542, 32] on img at bounding box center [477, 29] width 171 height 24
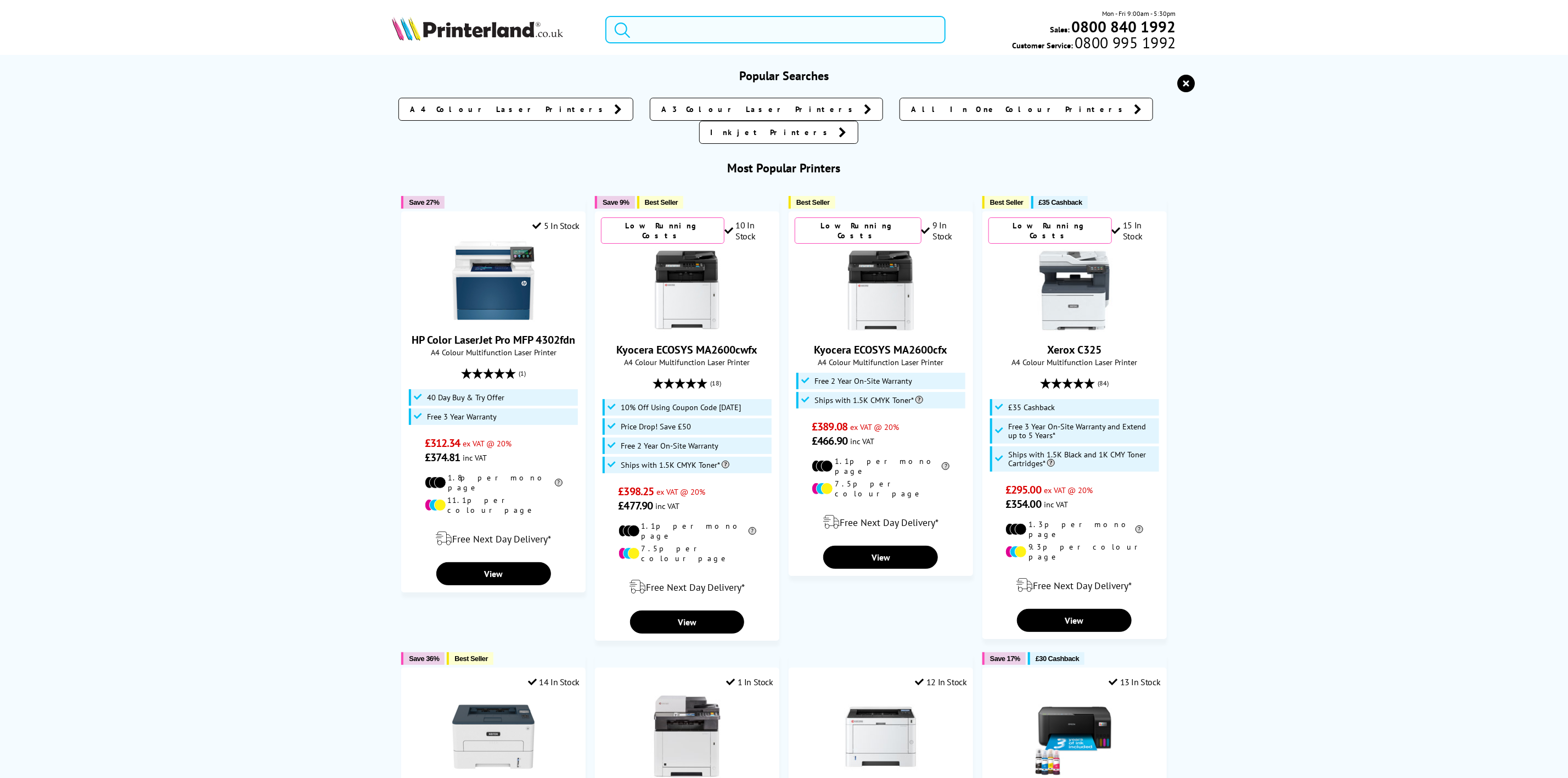
click at [702, 30] on input "search" at bounding box center [775, 29] width 340 height 27
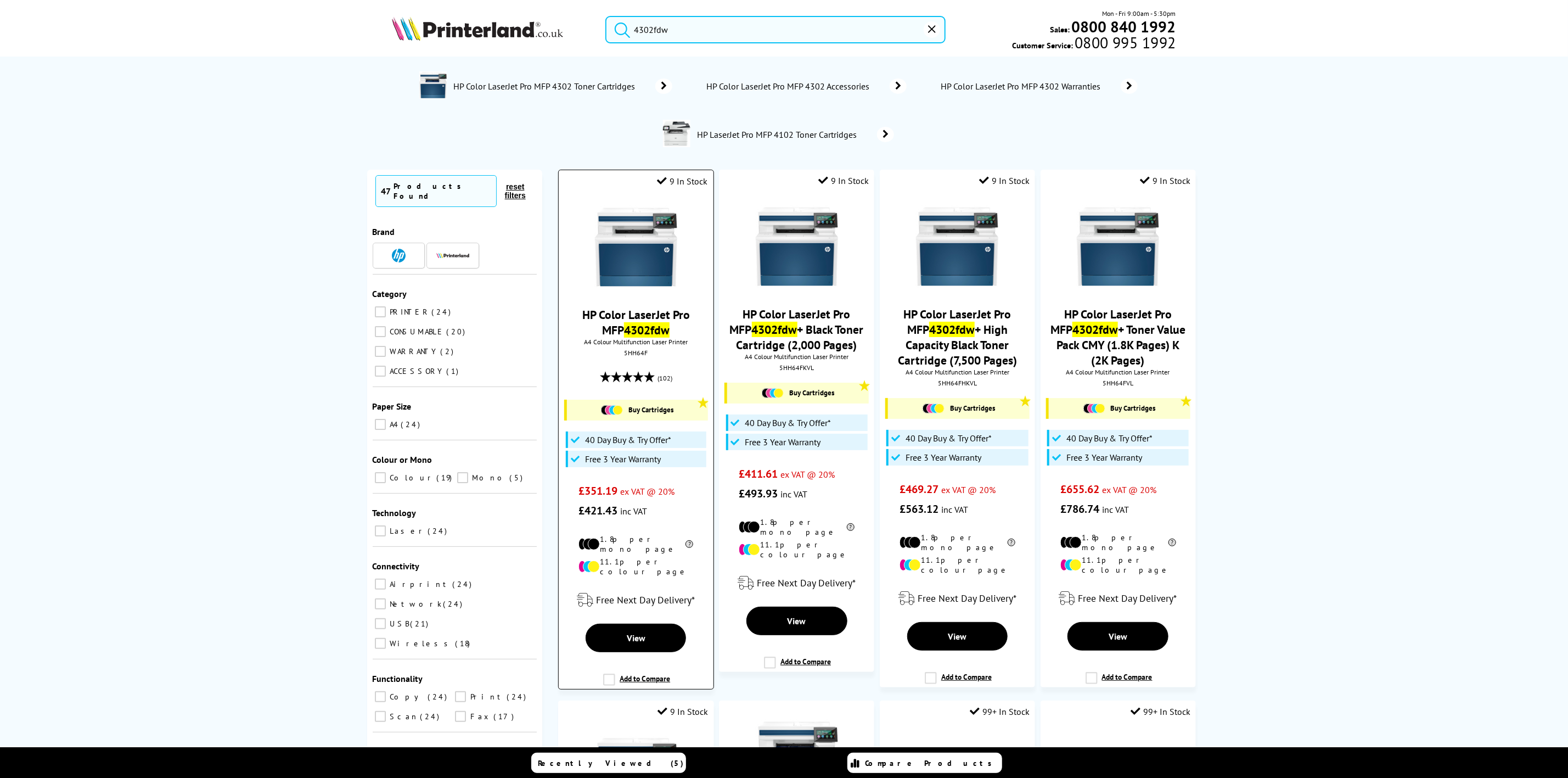
type input "4302fdw"
click at [654, 246] on img at bounding box center [635, 247] width 82 height 82
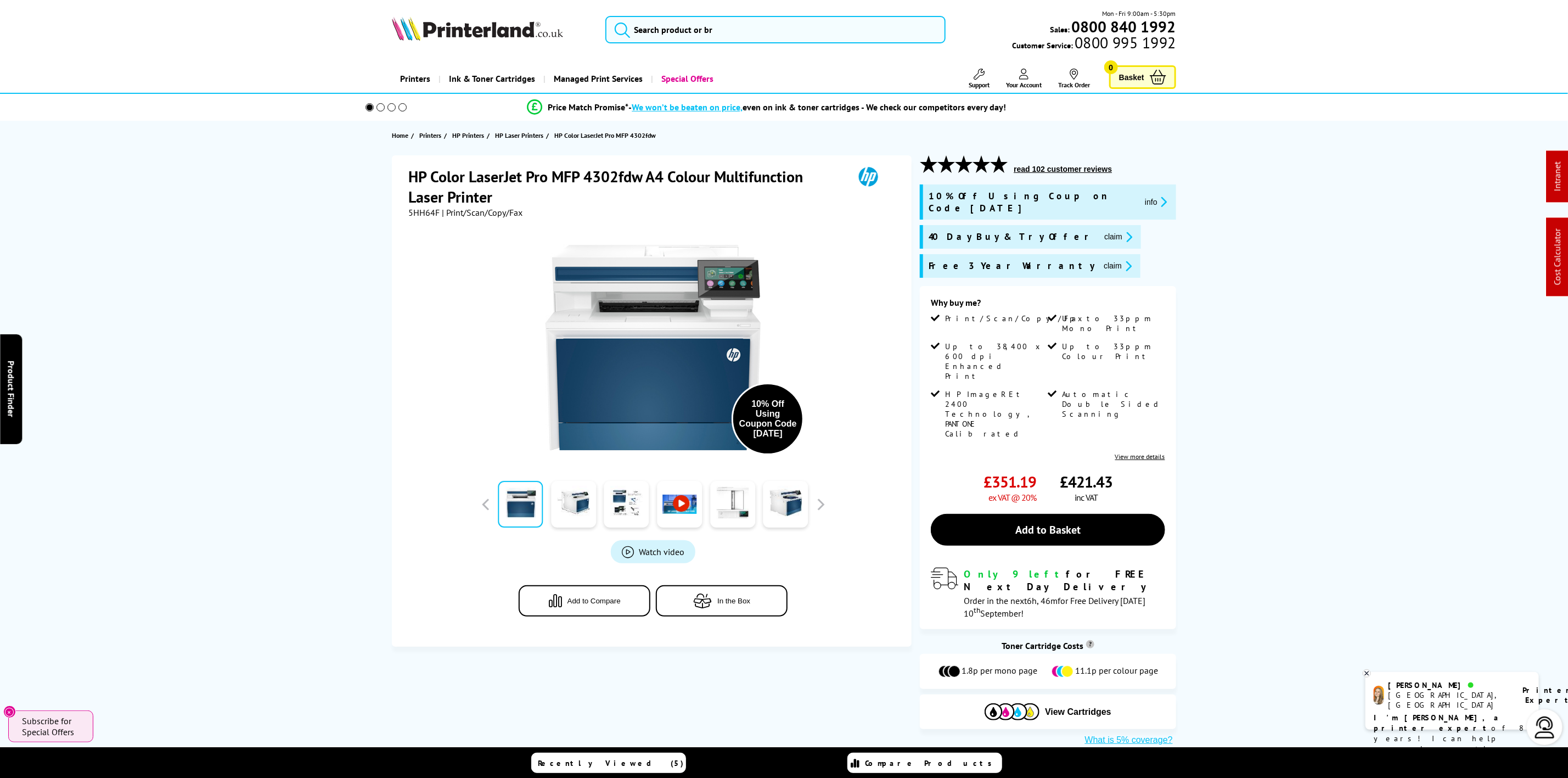
click at [437, 211] on span "5HH64F" at bounding box center [424, 212] width 31 height 11
click at [436, 211] on span "5HH64F" at bounding box center [424, 212] width 31 height 11
copy span "5HH64F"
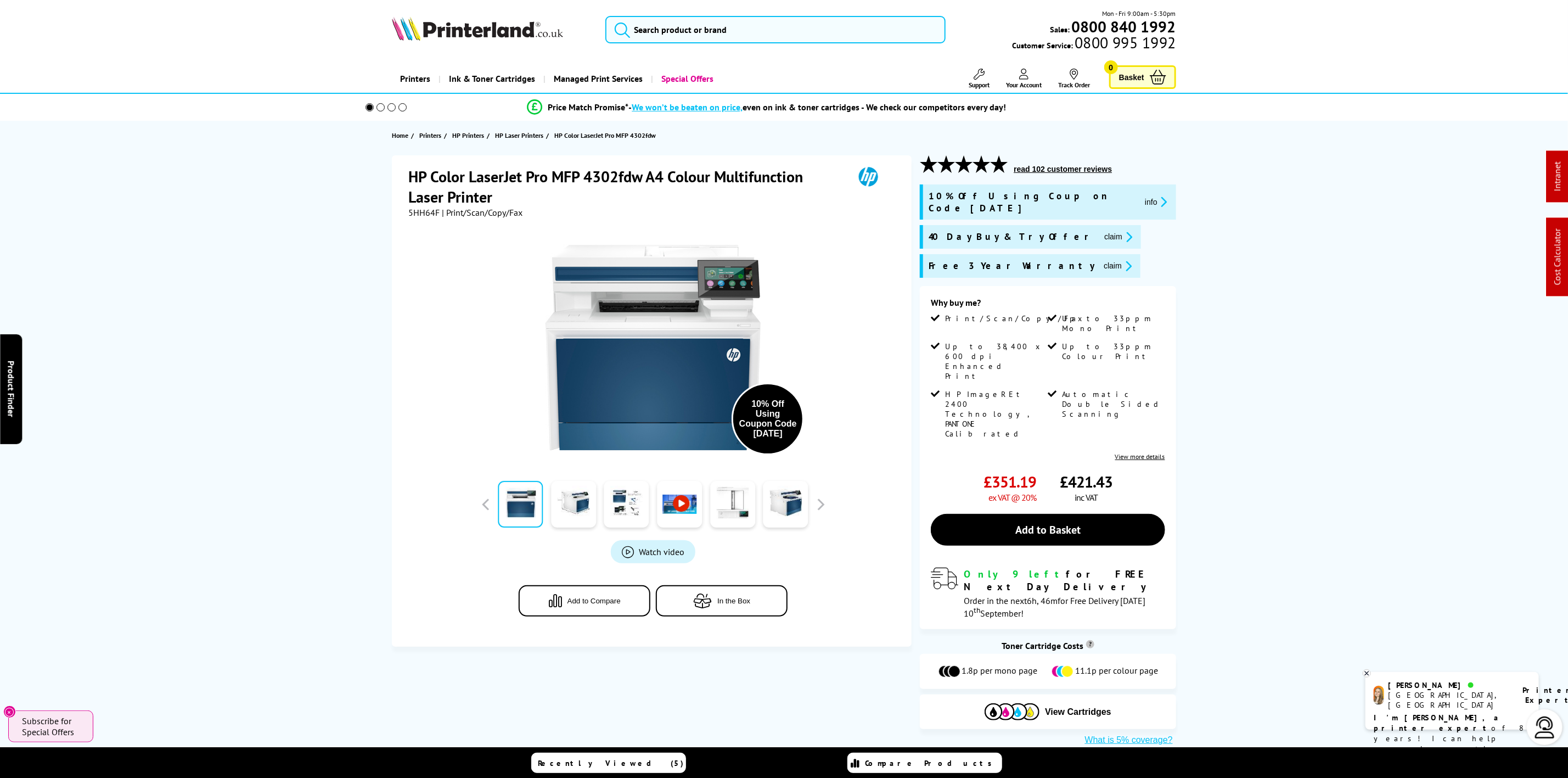
click at [463, 13] on div "Mon - Fri 9:00am - 5:30pm Sales: 0800 840 1992 Customer Service: 0800 995 1992" at bounding box center [784, 32] width 878 height 48
click at [468, 40] on img at bounding box center [477, 29] width 171 height 24
